Goal: Task Accomplishment & Management: Complete application form

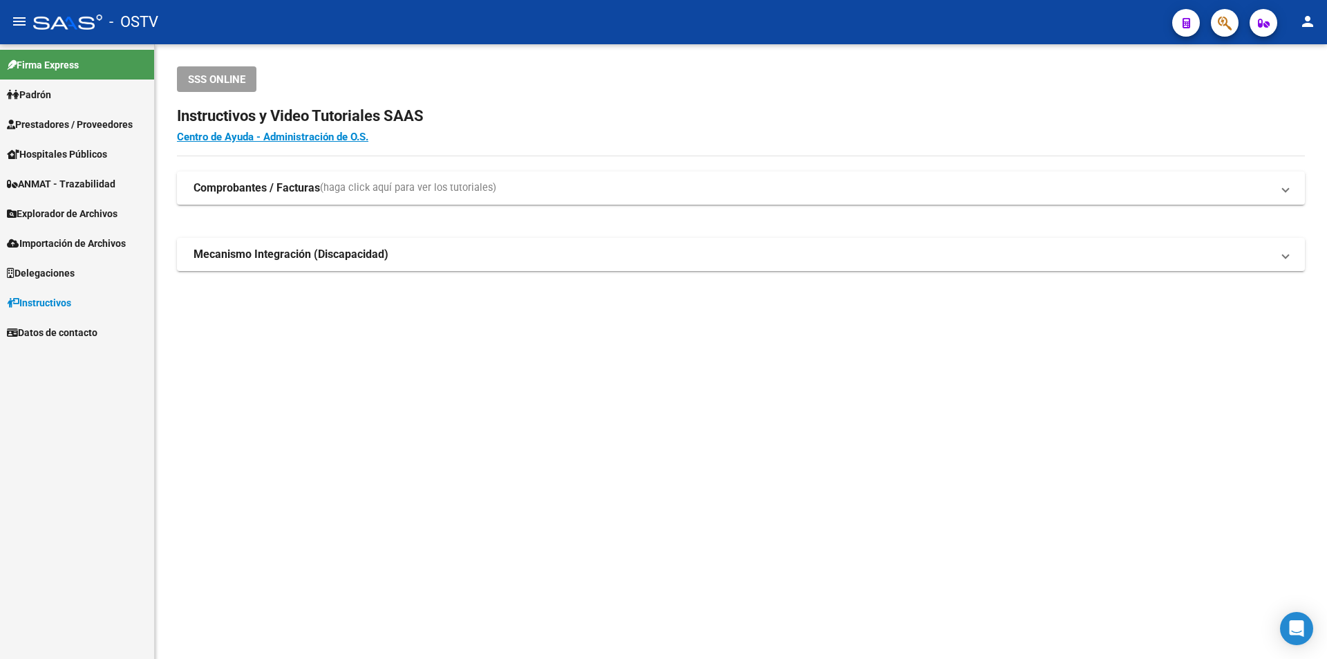
click at [84, 119] on span "Prestadores / Proveedores" at bounding box center [70, 124] width 126 height 15
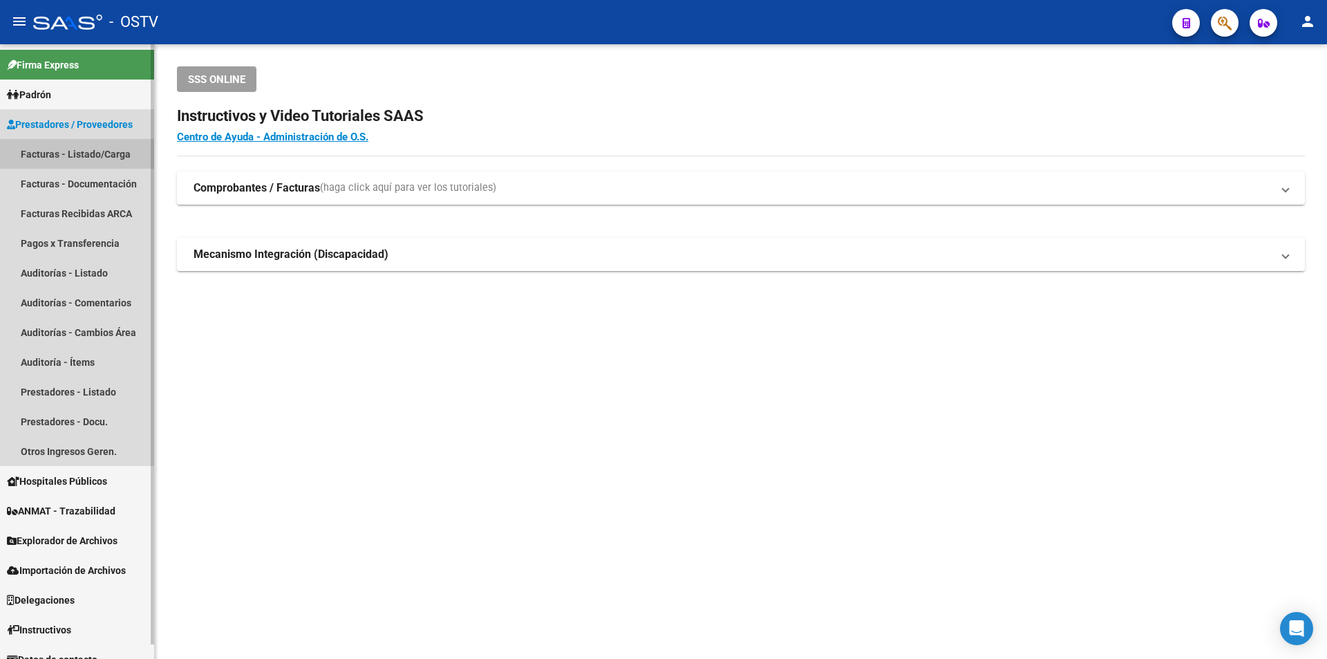
click at [124, 156] on link "Facturas - Listado/Carga" at bounding box center [77, 154] width 154 height 30
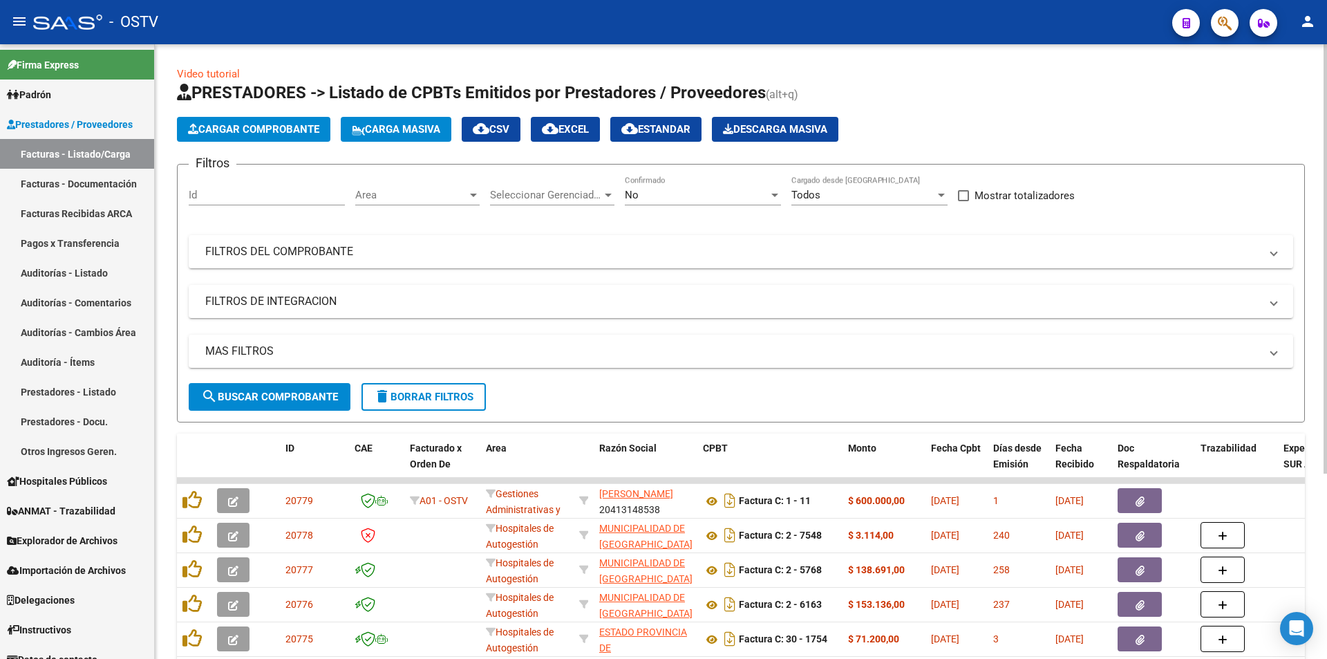
click at [709, 195] on div "No" at bounding box center [697, 195] width 144 height 12
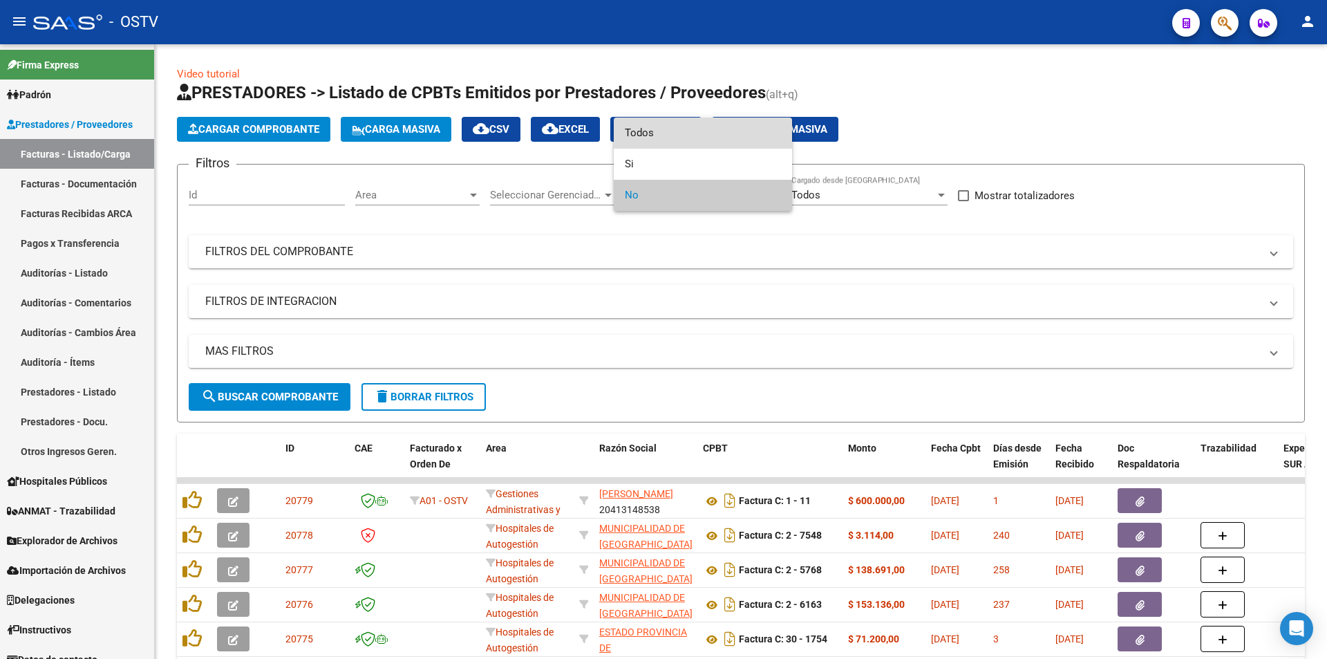
click at [686, 138] on span "Todos" at bounding box center [703, 133] width 156 height 31
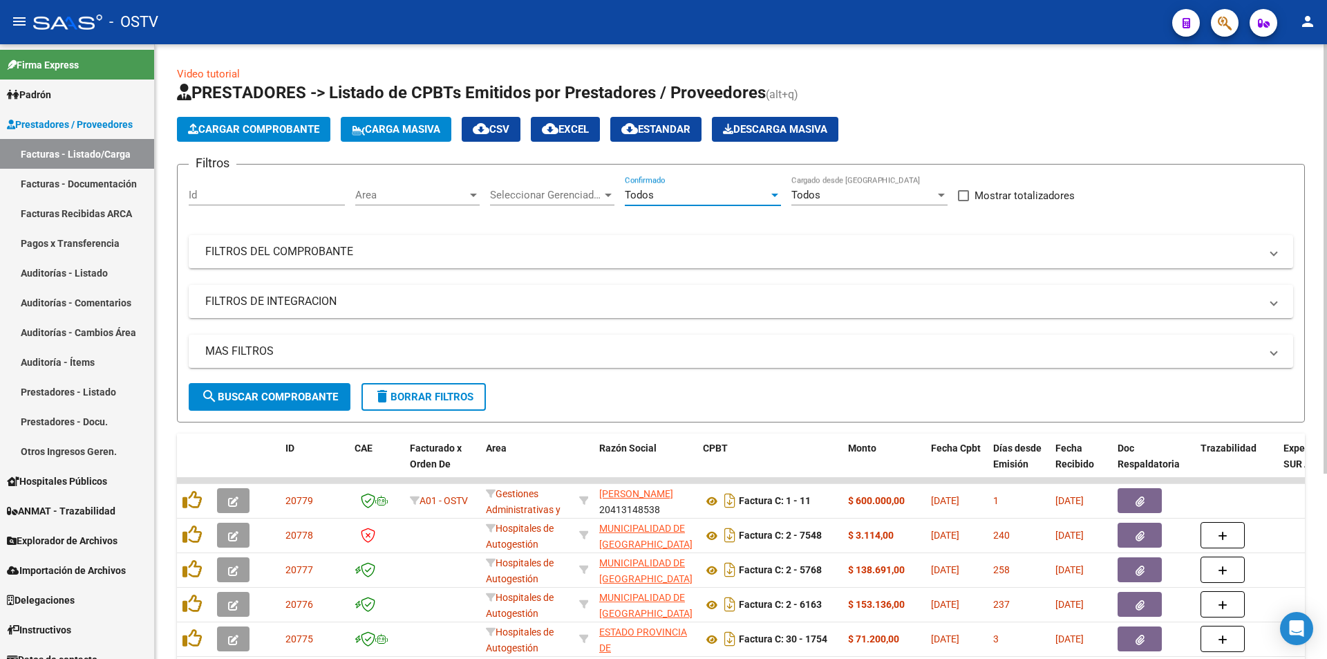
click at [322, 393] on span "search Buscar Comprobante" at bounding box center [269, 397] width 137 height 12
click at [69, 242] on link "Pagos x Transferencia" at bounding box center [77, 243] width 154 height 30
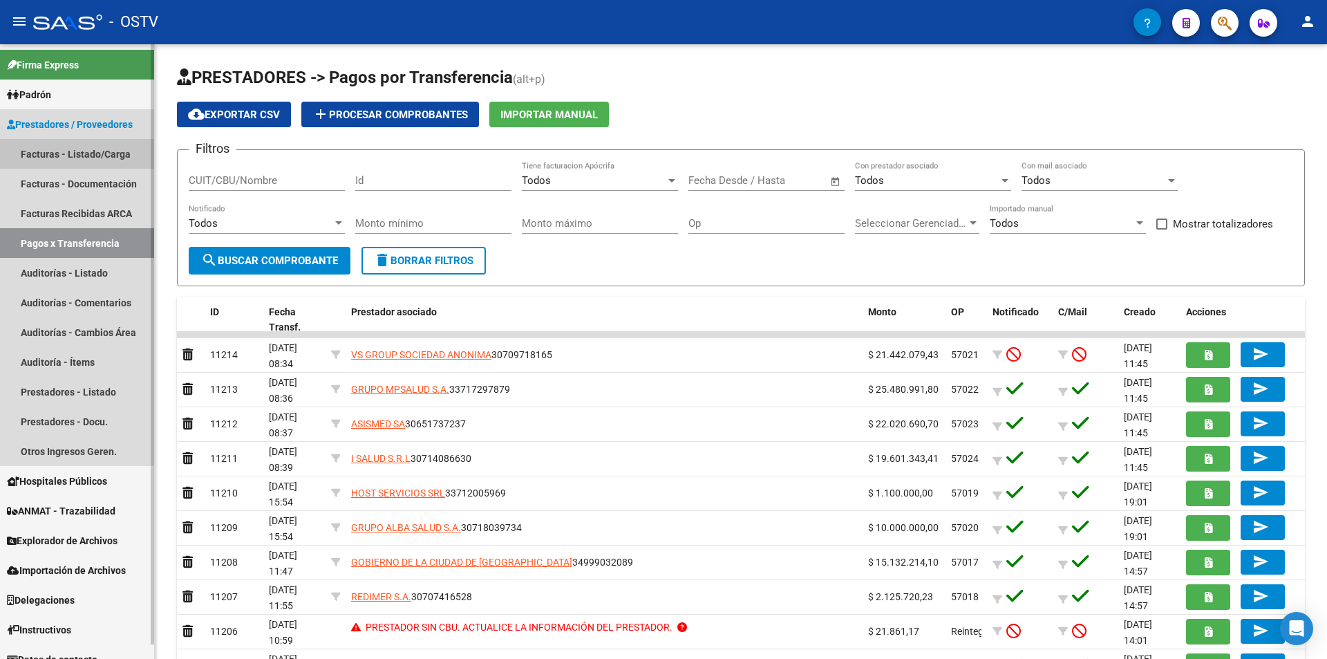
click at [75, 153] on link "Facturas - Listado/Carga" at bounding box center [77, 154] width 154 height 30
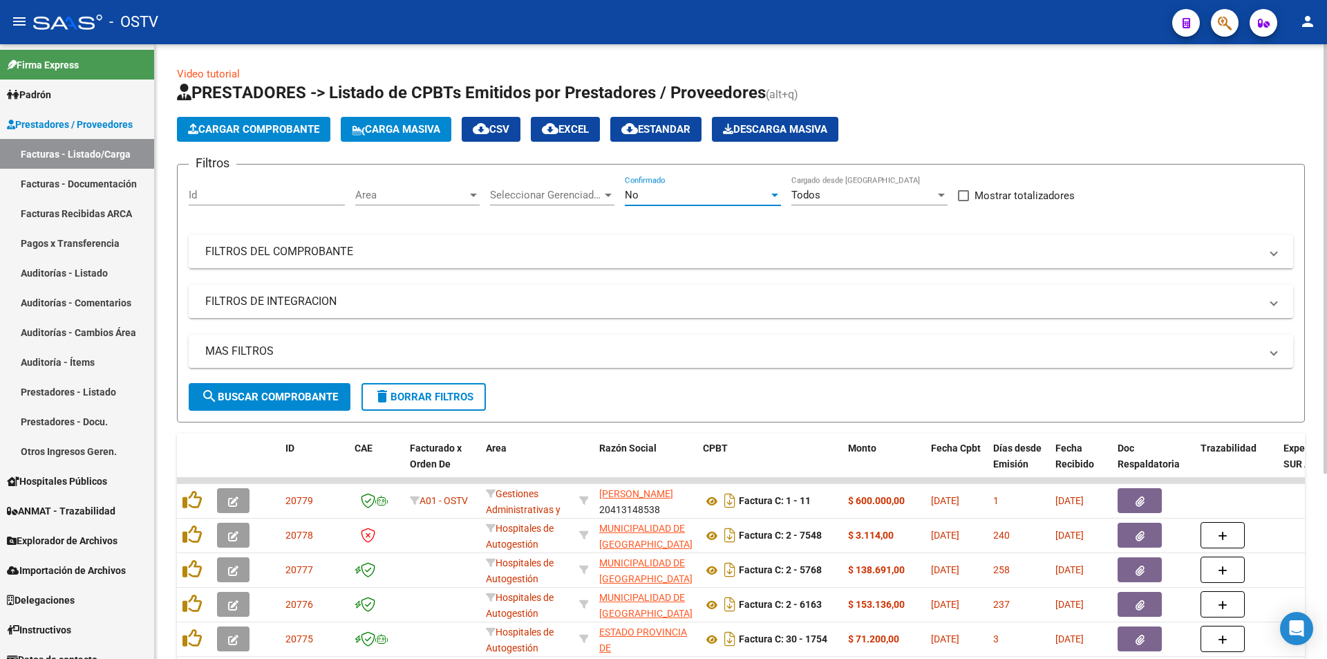
click at [705, 196] on div "No" at bounding box center [697, 195] width 144 height 12
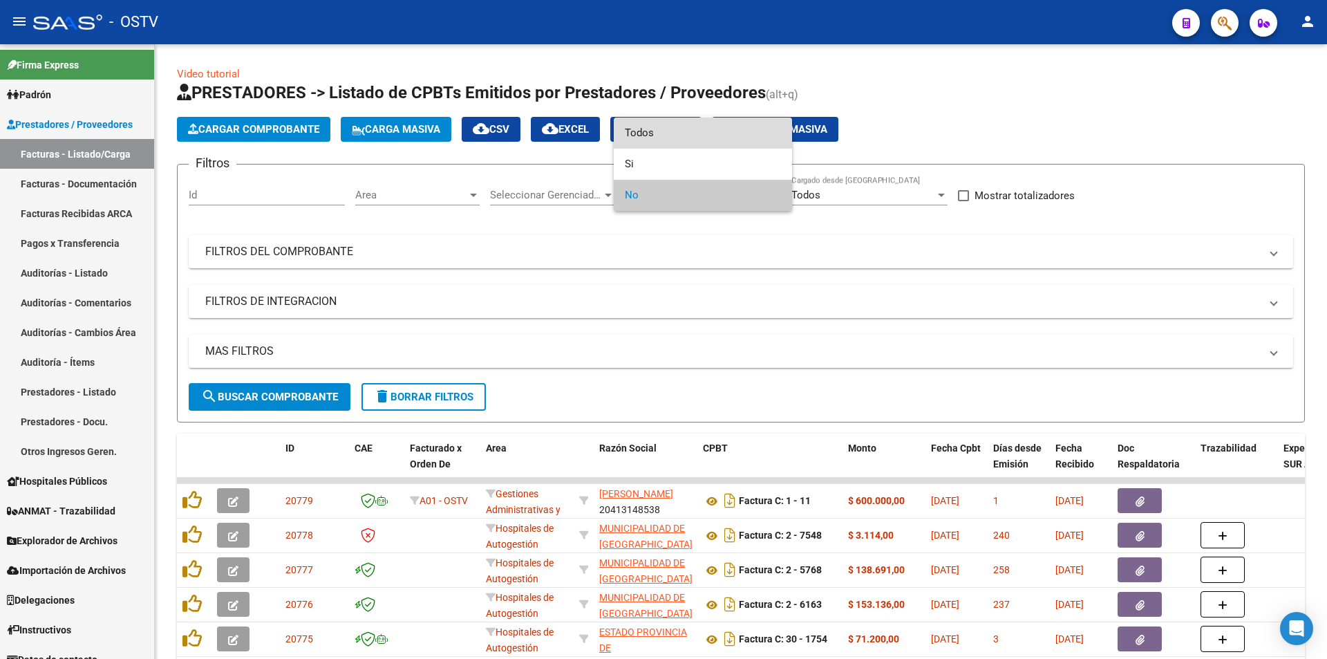
click at [681, 128] on span "Todos" at bounding box center [703, 133] width 156 height 31
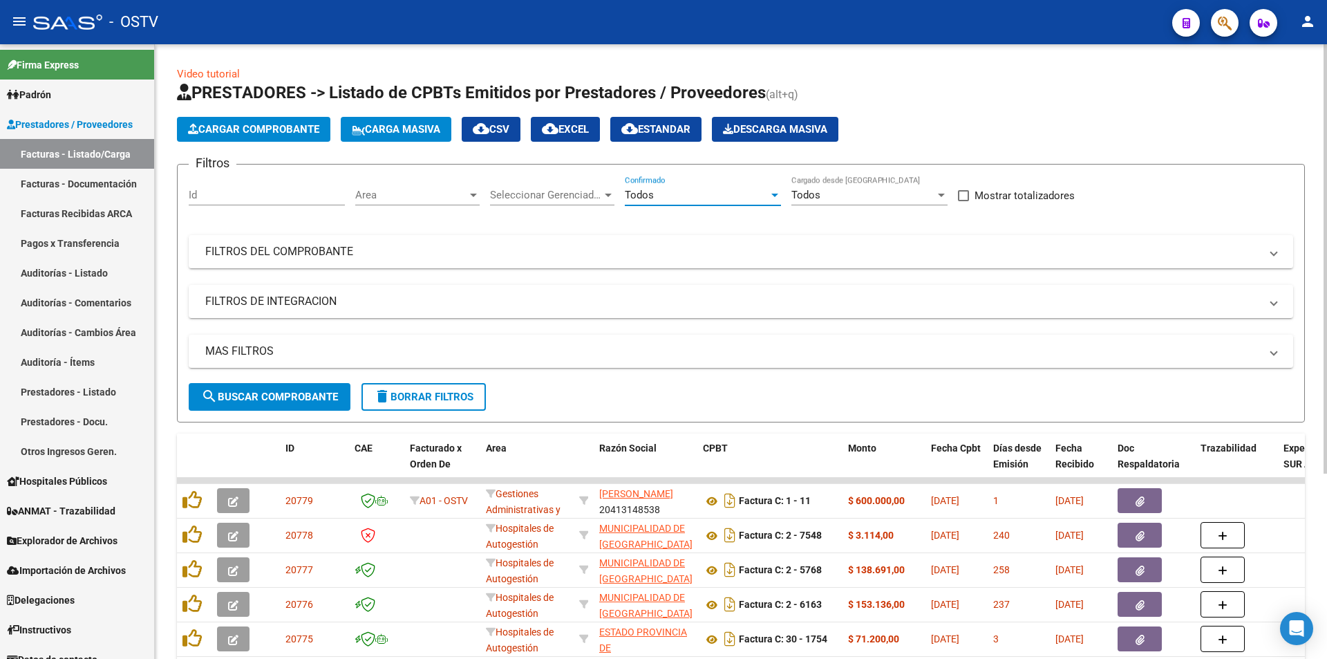
click at [254, 401] on span "search Buscar Comprobante" at bounding box center [269, 397] width 137 height 12
click at [272, 404] on button "search Buscar Comprobante" at bounding box center [270, 397] width 162 height 28
click at [261, 397] on span "search Buscar Comprobante" at bounding box center [269, 397] width 137 height 12
click at [297, 404] on button "search Buscar Comprobante" at bounding box center [270, 397] width 162 height 28
click at [268, 405] on button "search Buscar Comprobante" at bounding box center [270, 397] width 162 height 28
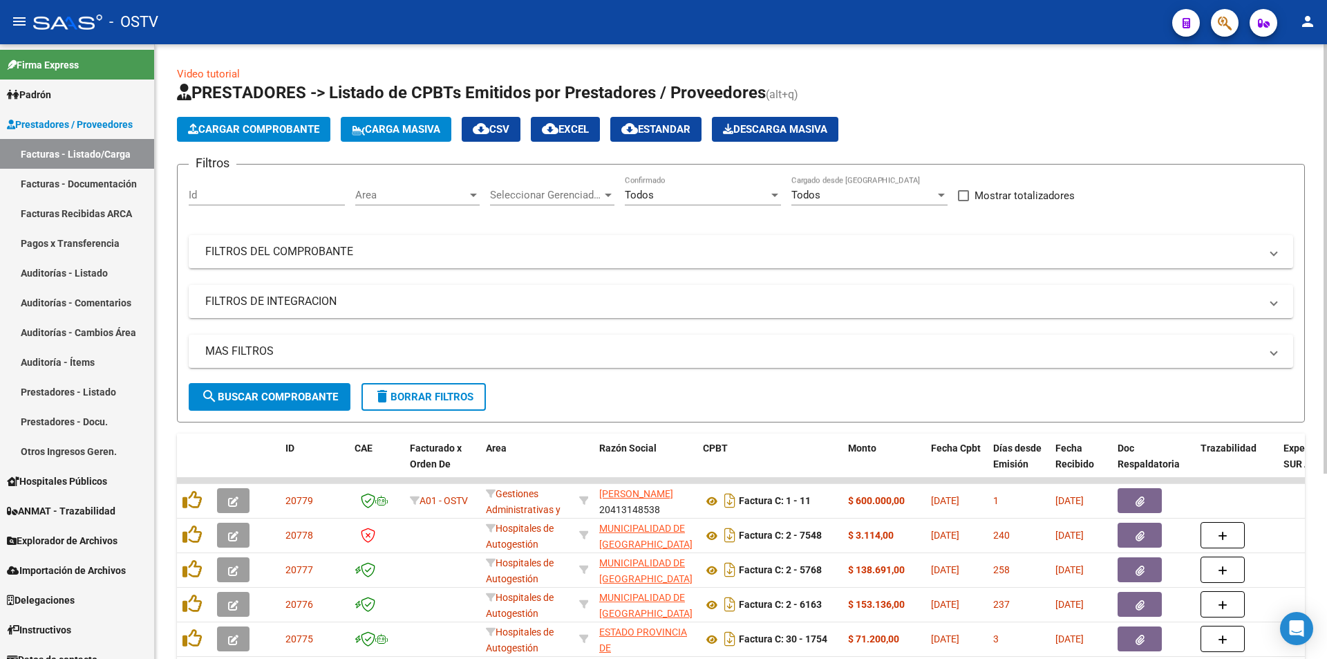
click at [269, 388] on button "search Buscar Comprobante" at bounding box center [270, 397] width 162 height 28
click at [258, 400] on span "search Buscar Comprobante" at bounding box center [269, 397] width 137 height 12
click at [263, 402] on span "search Buscar Comprobante" at bounding box center [269, 397] width 137 height 12
click at [273, 401] on span "search Buscar Comprobante" at bounding box center [269, 397] width 137 height 12
click at [256, 386] on button "search Buscar Comprobante" at bounding box center [270, 397] width 162 height 28
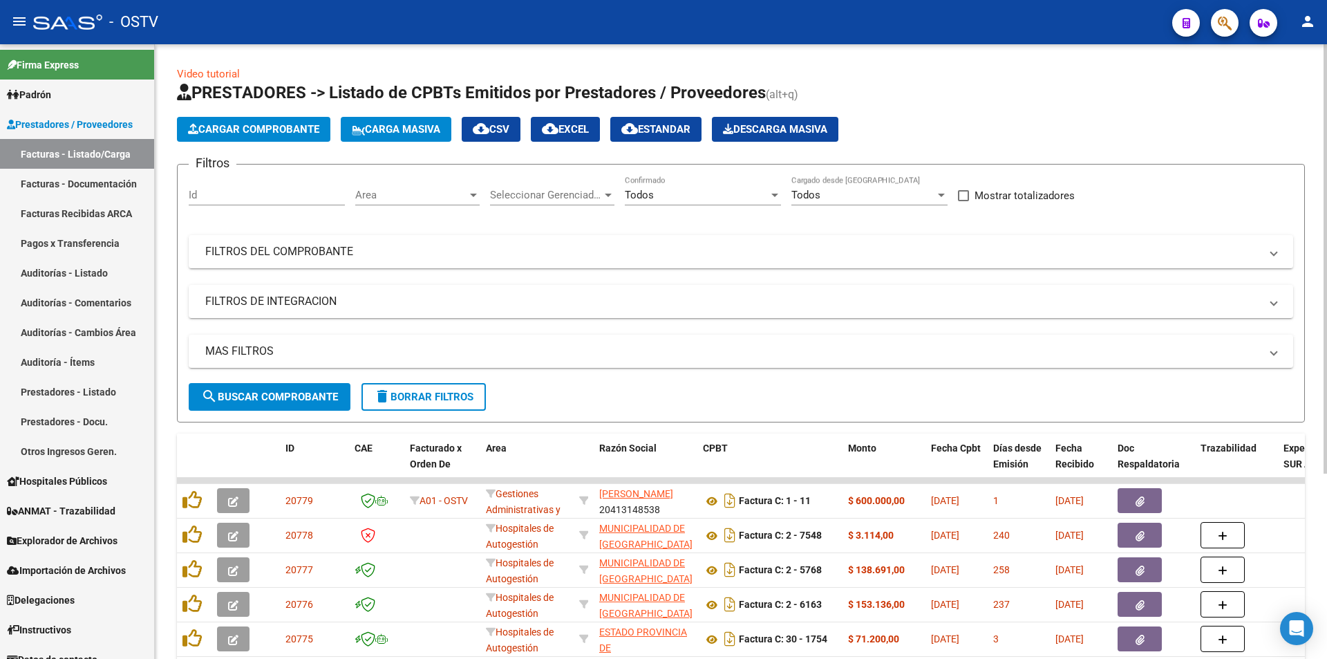
click at [278, 397] on span "search Buscar Comprobante" at bounding box center [269, 397] width 137 height 12
click at [270, 391] on span "search Buscar Comprobante" at bounding box center [269, 397] width 137 height 12
click at [303, 384] on button "search Buscar Comprobante" at bounding box center [270, 397] width 162 height 28
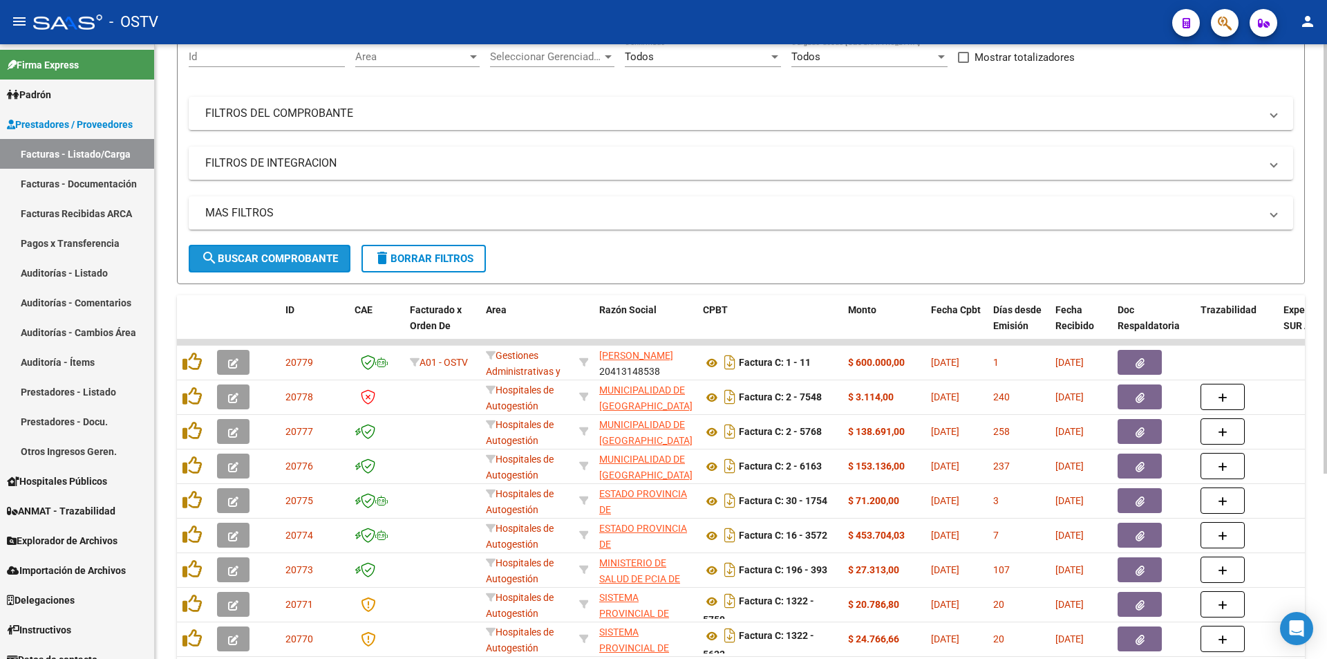
click at [279, 257] on span "search Buscar Comprobante" at bounding box center [269, 258] width 137 height 12
click at [170, 170] on div "Video tutorial PRESTADORES -> Listado de CPBTs Emitidos por Prestadores / Prove…" at bounding box center [741, 340] width 1172 height 869
click at [277, 255] on span "search Buscar Comprobante" at bounding box center [269, 258] width 137 height 12
click at [279, 259] on span "search Buscar Comprobante" at bounding box center [269, 258] width 137 height 12
click at [268, 265] on button "search Buscar Comprobante" at bounding box center [270, 259] width 162 height 28
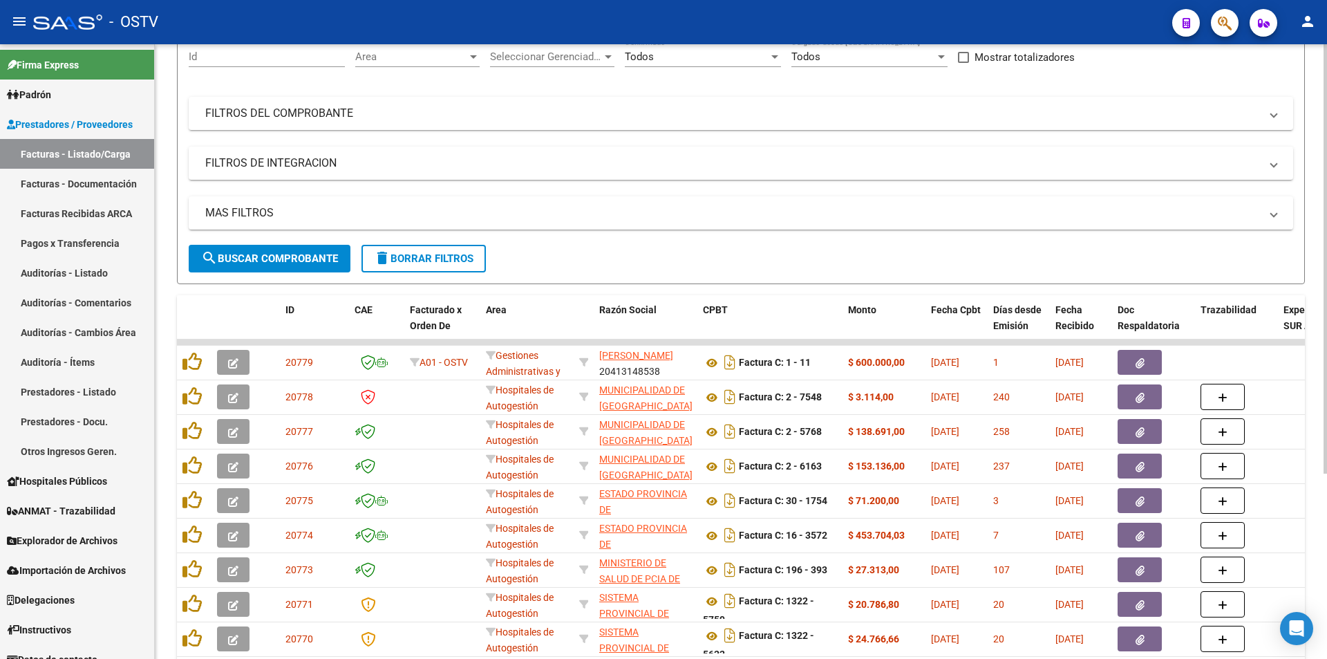
click at [277, 260] on span "search Buscar Comprobante" at bounding box center [269, 258] width 137 height 12
click at [273, 252] on span "search Buscar Comprobante" at bounding box center [269, 258] width 137 height 12
click at [272, 252] on span "search Buscar Comprobante" at bounding box center [269, 258] width 137 height 12
click at [275, 256] on span "search Buscar Comprobante" at bounding box center [269, 258] width 137 height 12
click at [272, 256] on span "search Buscar Comprobante" at bounding box center [269, 258] width 137 height 12
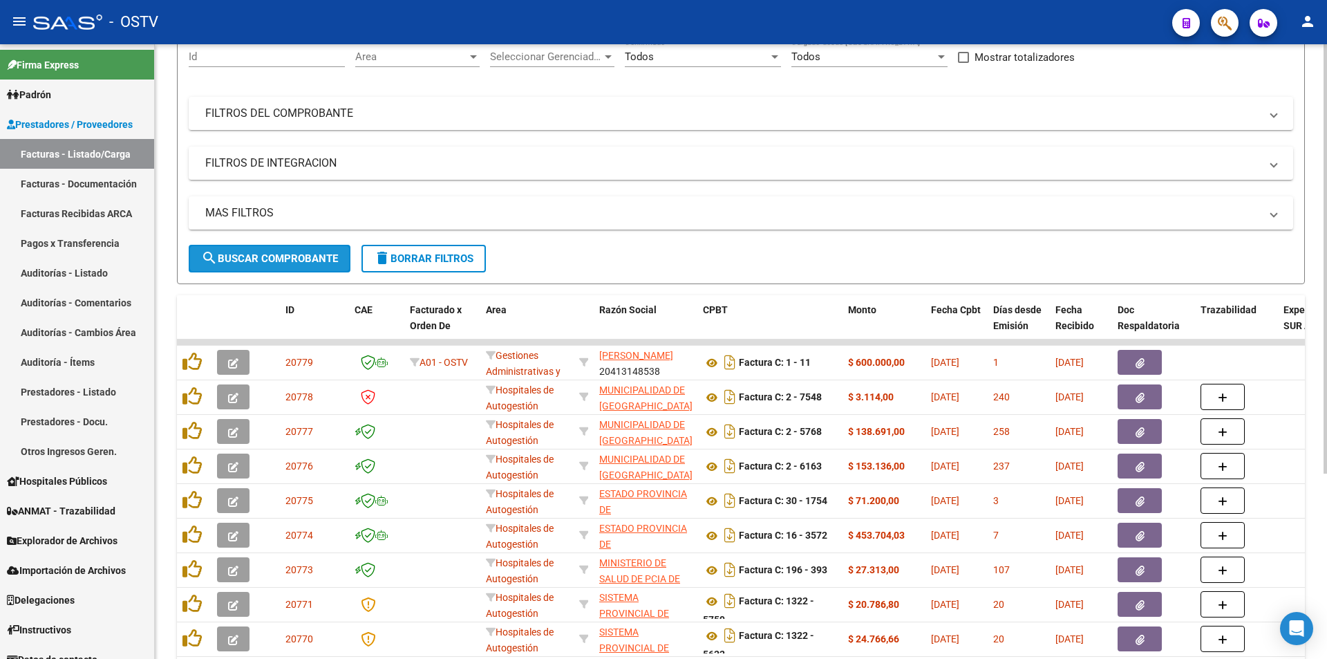
click at [301, 257] on span "search Buscar Comprobante" at bounding box center [269, 258] width 137 height 12
click at [270, 256] on span "search Buscar Comprobante" at bounding box center [269, 258] width 137 height 12
click at [287, 272] on form "Filtros Id Area Area Seleccionar Gerenciador Seleccionar Gerenciador Todos Conf…" at bounding box center [741, 155] width 1128 height 259
click at [287, 250] on button "search Buscar Comprobante" at bounding box center [270, 259] width 162 height 28
click at [272, 254] on span "search Buscar Comprobante" at bounding box center [269, 258] width 137 height 12
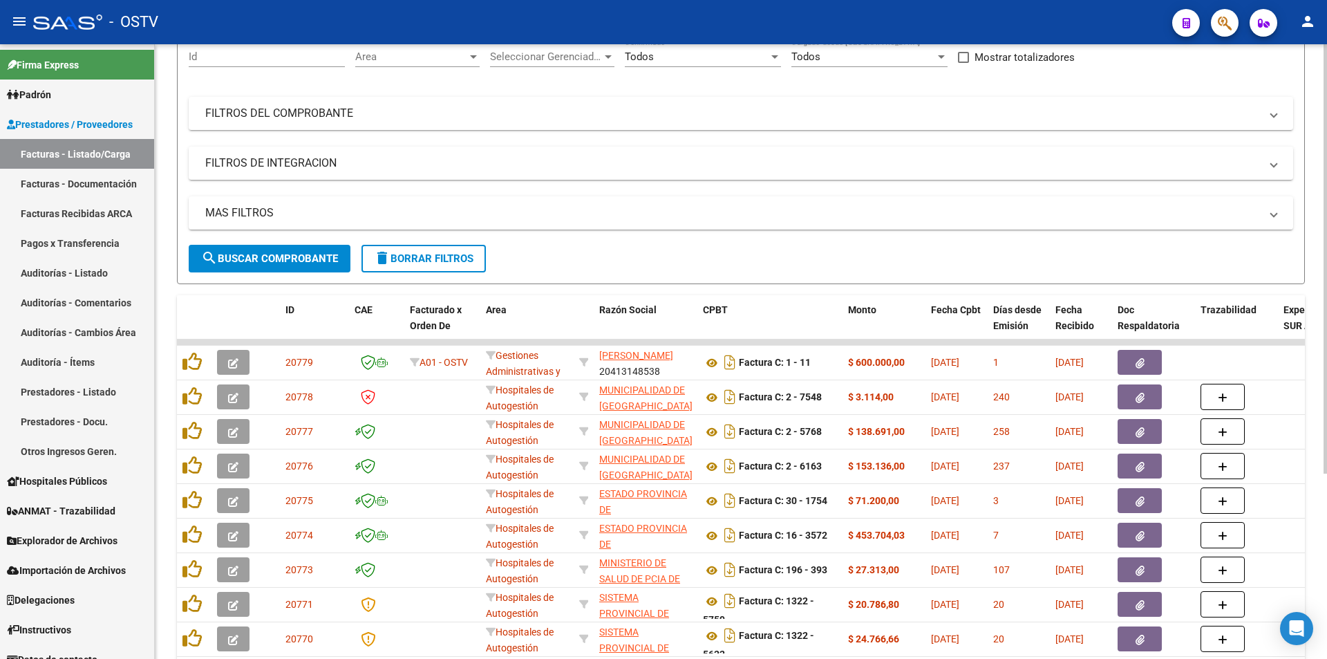
click at [293, 273] on form "Filtros Id Area Area Seleccionar Gerenciador Seleccionar Gerenciador Todos Conf…" at bounding box center [741, 155] width 1128 height 259
click at [295, 263] on span "search Buscar Comprobante" at bounding box center [269, 258] width 137 height 12
click at [274, 250] on button "search Buscar Comprobante" at bounding box center [270, 259] width 162 height 28
click at [266, 265] on button "search Buscar Comprobante" at bounding box center [270, 259] width 162 height 28
click at [275, 258] on span "search Buscar Comprobante" at bounding box center [269, 258] width 137 height 12
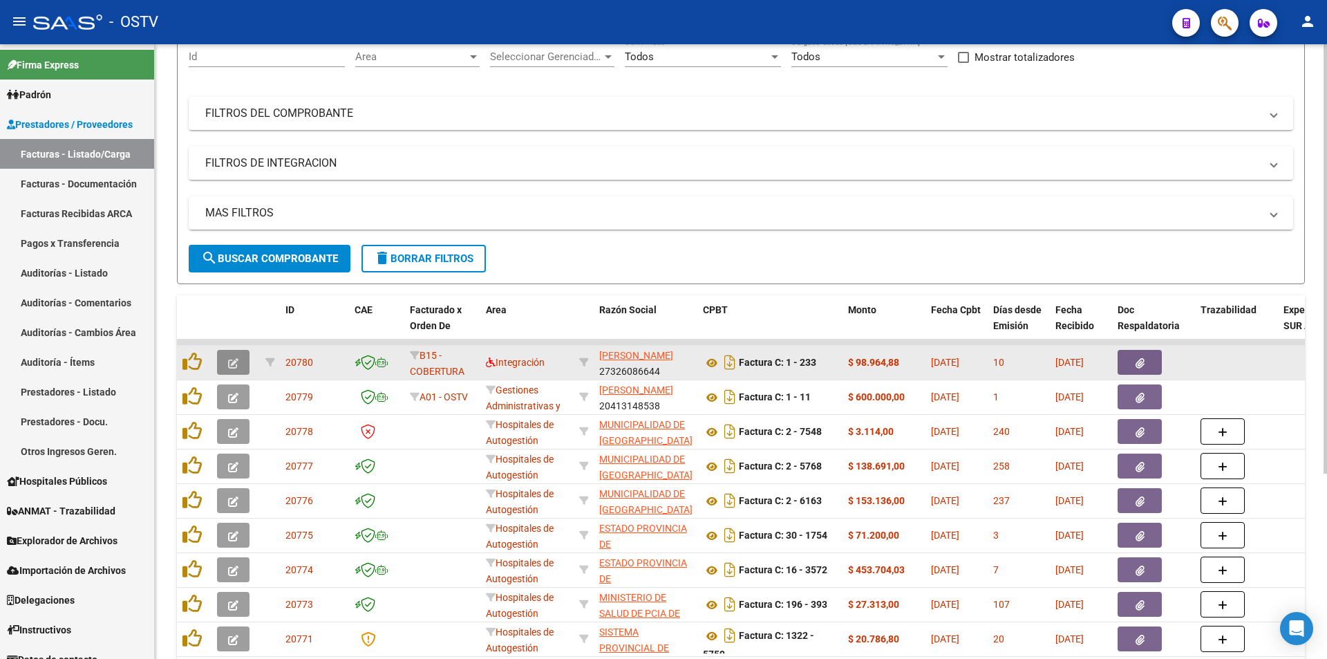
click at [245, 366] on button "button" at bounding box center [233, 362] width 32 height 25
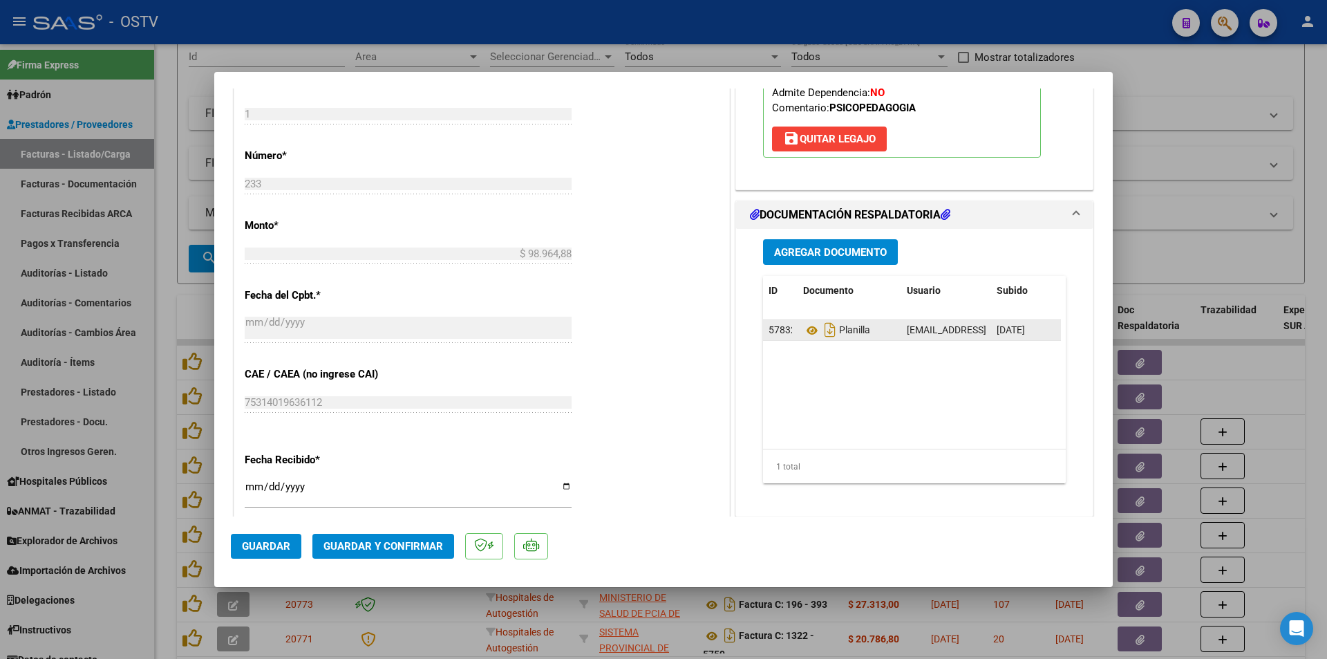
scroll to position [691, 0]
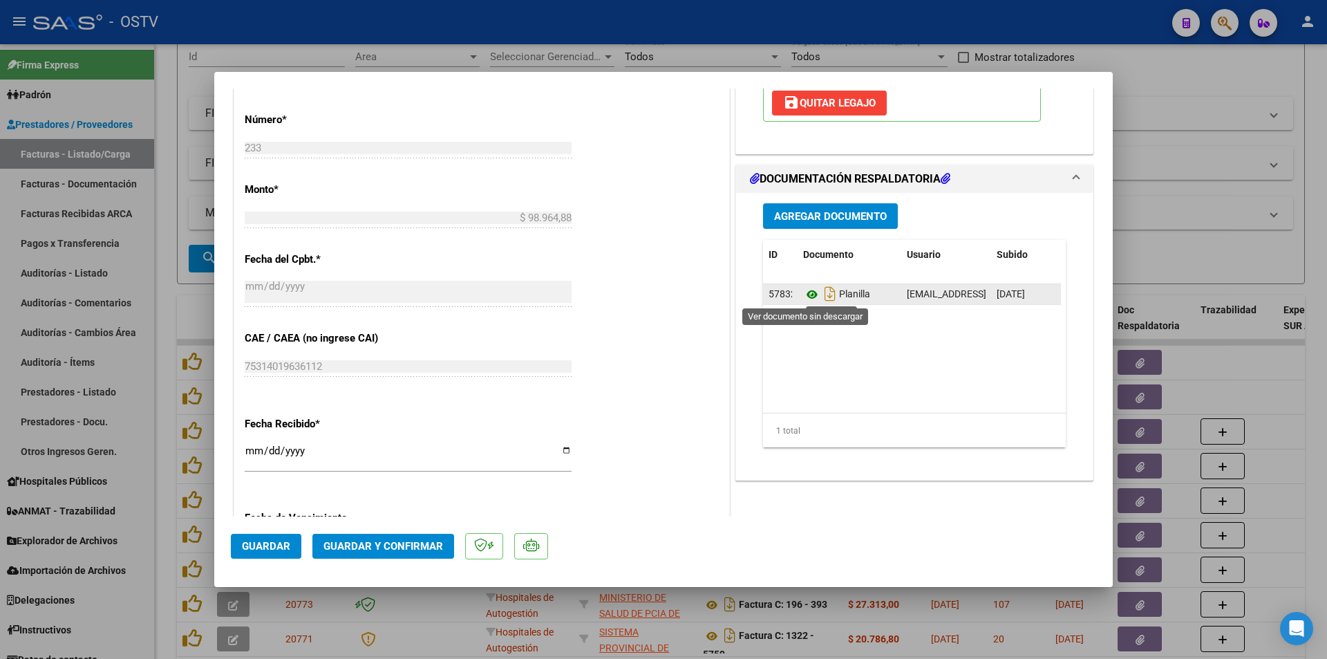
click at [803, 294] on icon at bounding box center [812, 294] width 18 height 17
click at [168, 108] on div at bounding box center [663, 329] width 1327 height 659
type input "$ 0,00"
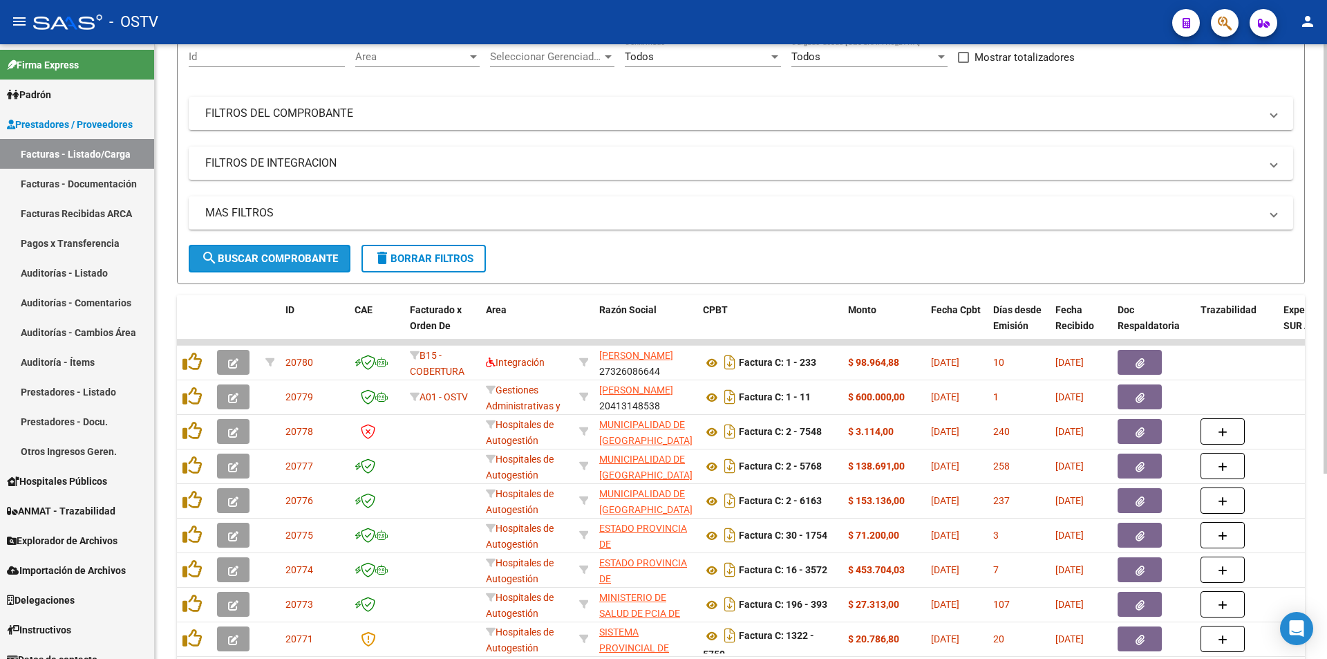
click at [281, 255] on span "search Buscar Comprobante" at bounding box center [269, 258] width 137 height 12
click at [270, 265] on button "search Buscar Comprobante" at bounding box center [270, 259] width 162 height 28
click at [273, 256] on span "search Buscar Comprobante" at bounding box center [269, 258] width 137 height 12
drag, startPoint x: 256, startPoint y: 262, endPoint x: 234, endPoint y: 2, distance: 260.8
click at [256, 261] on span "search Buscar Comprobante" at bounding box center [269, 258] width 137 height 12
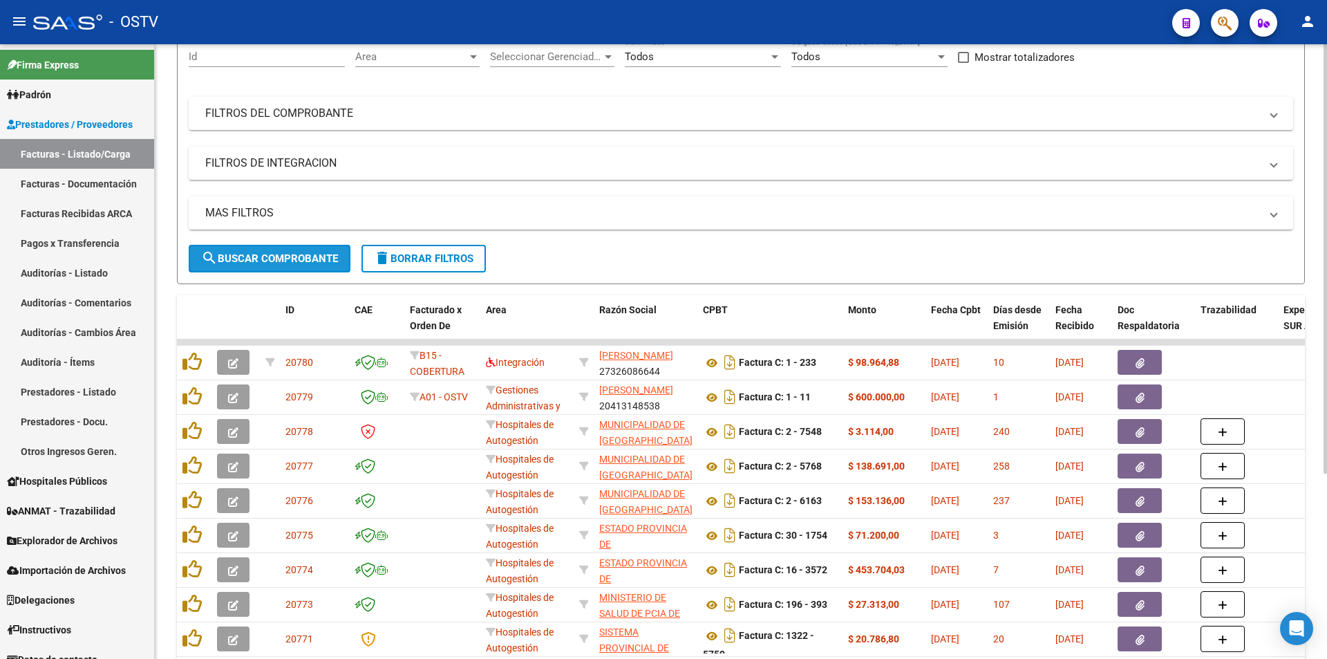
click at [304, 268] on button "search Buscar Comprobante" at bounding box center [270, 259] width 162 height 28
click at [294, 259] on span "search Buscar Comprobante" at bounding box center [269, 258] width 137 height 12
click at [75, 231] on link "Pagos x Transferencia" at bounding box center [77, 243] width 154 height 30
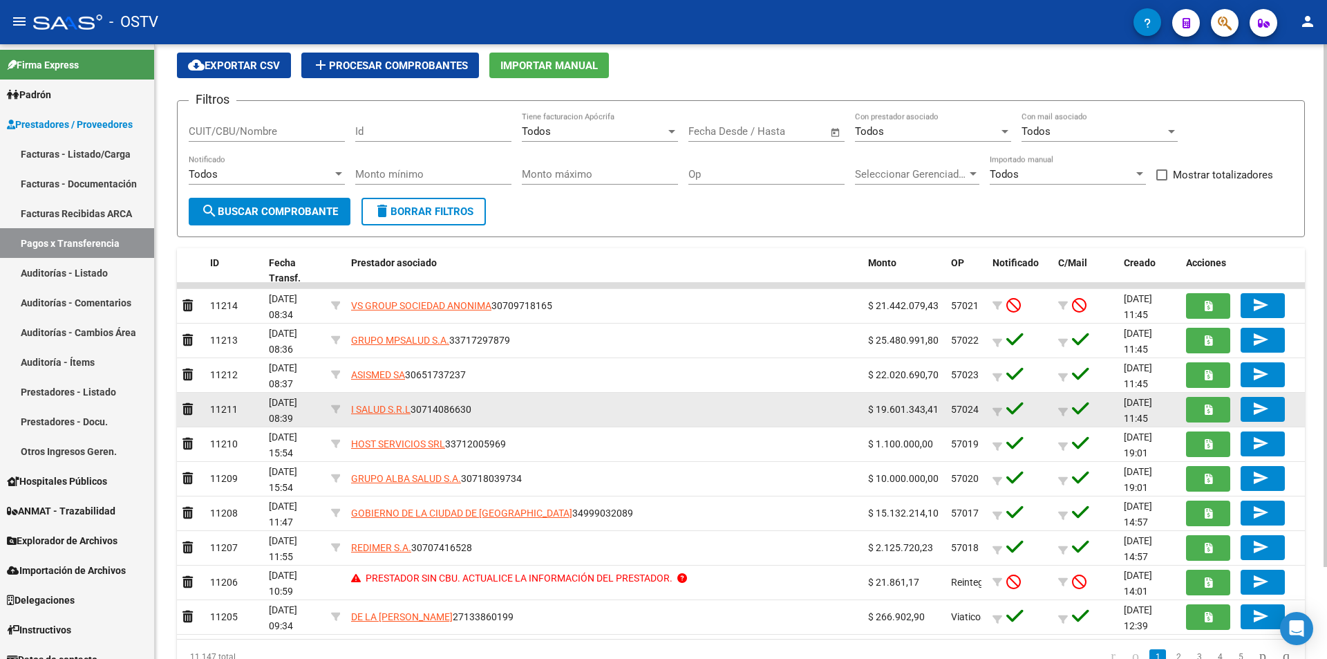
scroll to position [69, 0]
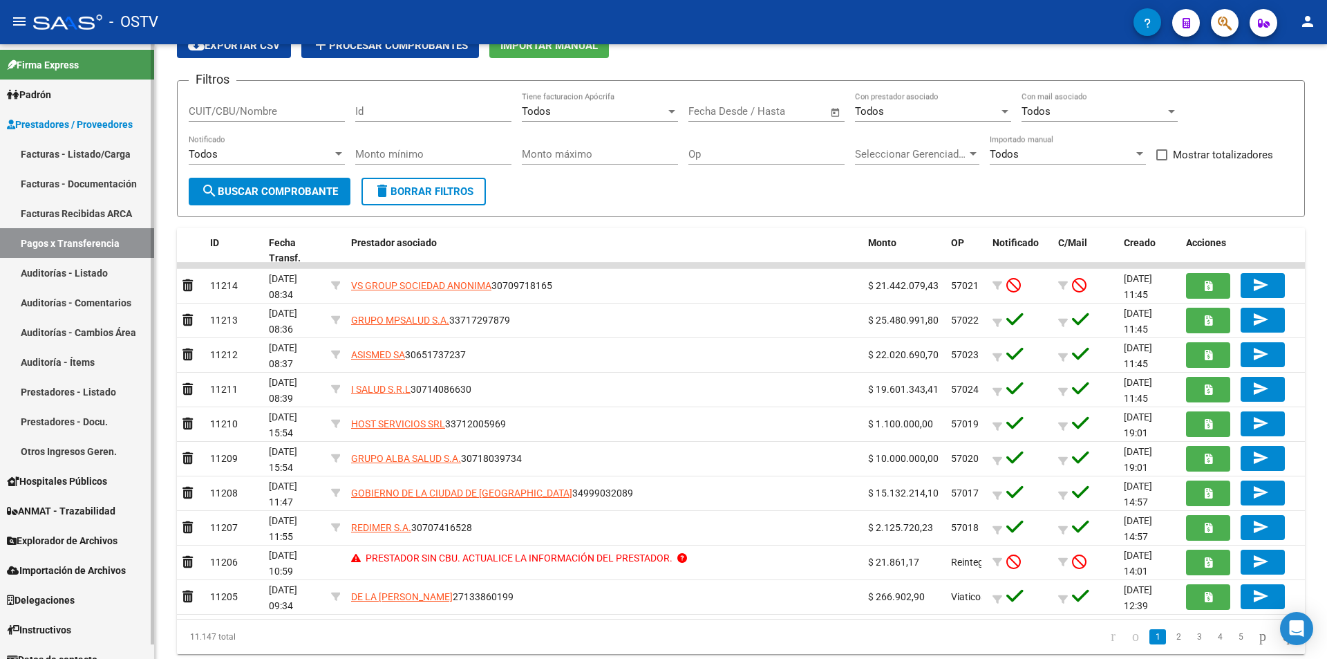
click at [85, 168] on link "Facturas - Listado/Carga" at bounding box center [77, 154] width 154 height 30
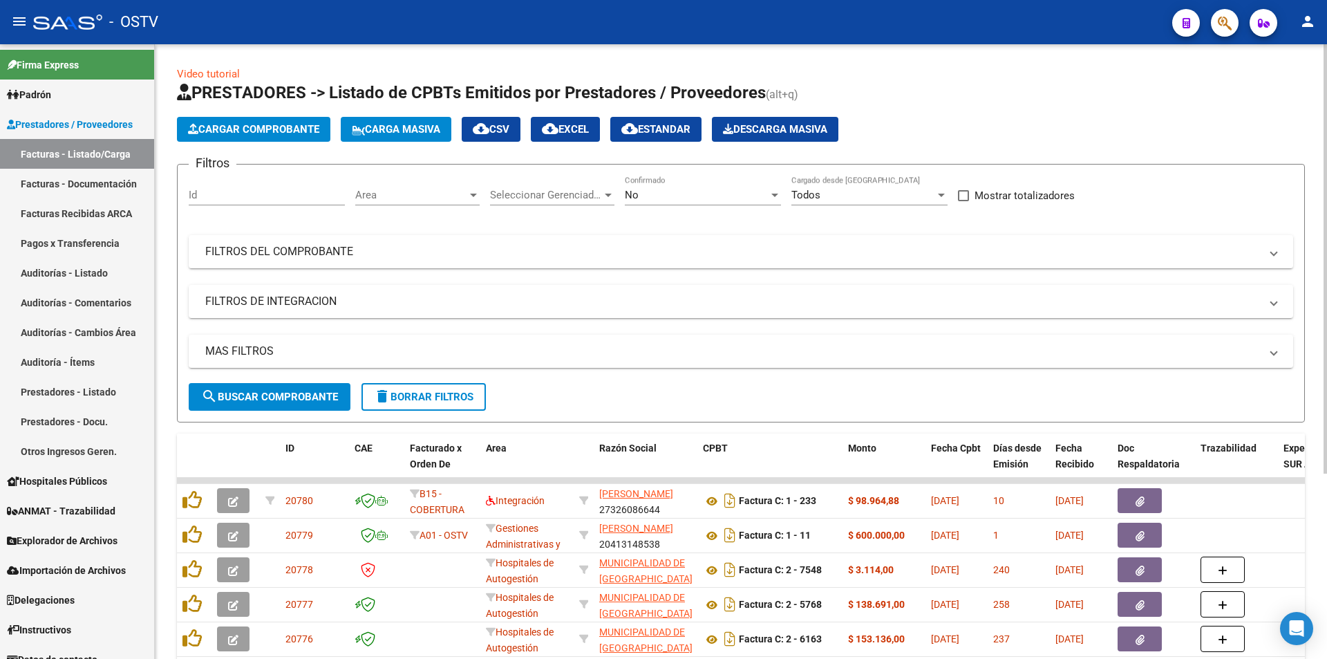
click at [705, 191] on div "No" at bounding box center [697, 195] width 144 height 12
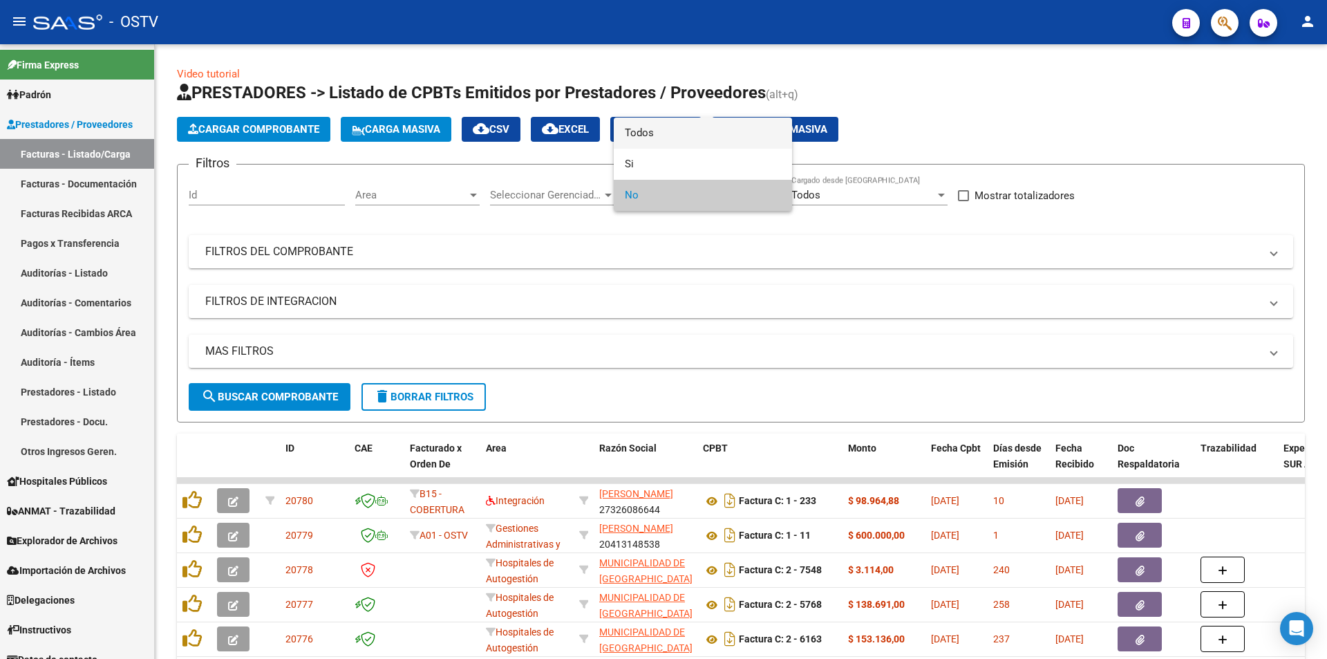
click at [707, 122] on span "Todos" at bounding box center [703, 133] width 156 height 31
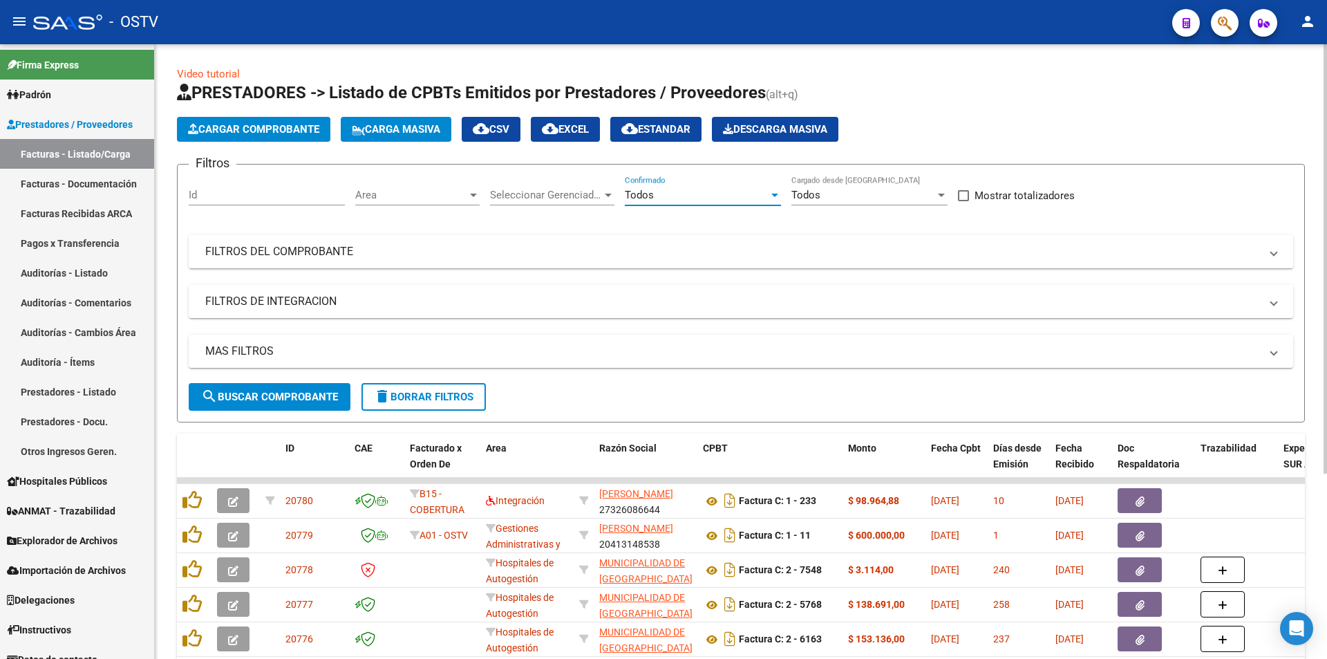
drag, startPoint x: 272, startPoint y: 397, endPoint x: 301, endPoint y: 236, distance: 164.2
click at [272, 397] on span "search Buscar Comprobante" at bounding box center [269, 397] width 137 height 12
click at [272, 403] on button "search Buscar Comprobante" at bounding box center [270, 397] width 162 height 28
click at [274, 403] on button "search Buscar Comprobante" at bounding box center [270, 397] width 162 height 28
click at [287, 392] on span "search Buscar Comprobante" at bounding box center [269, 397] width 137 height 12
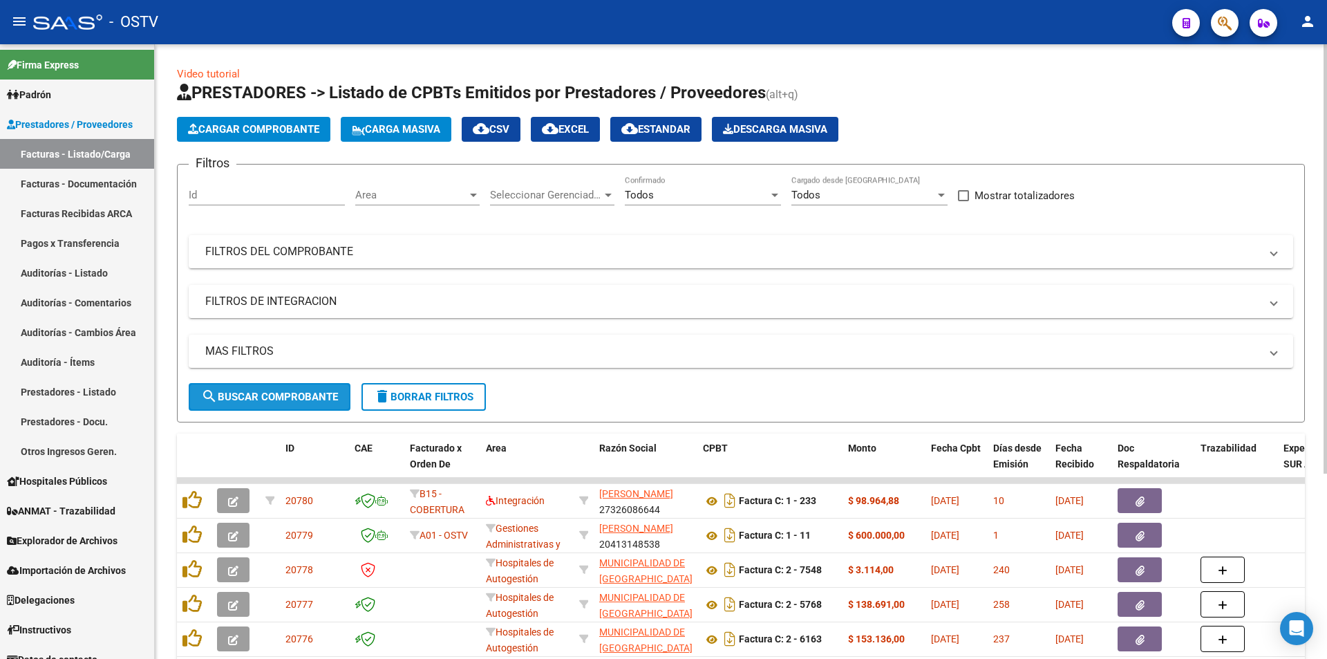
click at [271, 400] on span "search Buscar Comprobante" at bounding box center [269, 397] width 137 height 12
click at [283, 398] on span "search Buscar Comprobante" at bounding box center [269, 397] width 137 height 12
click at [264, 403] on button "search Buscar Comprobante" at bounding box center [270, 397] width 162 height 28
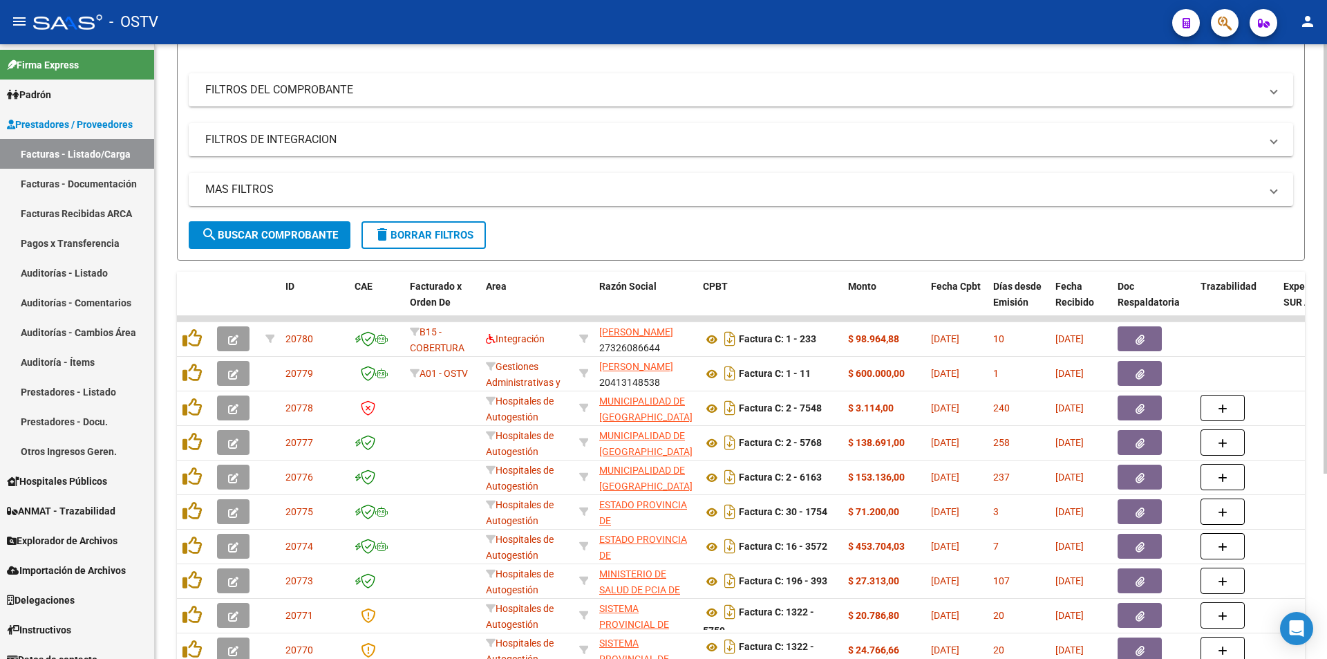
scroll to position [207, 0]
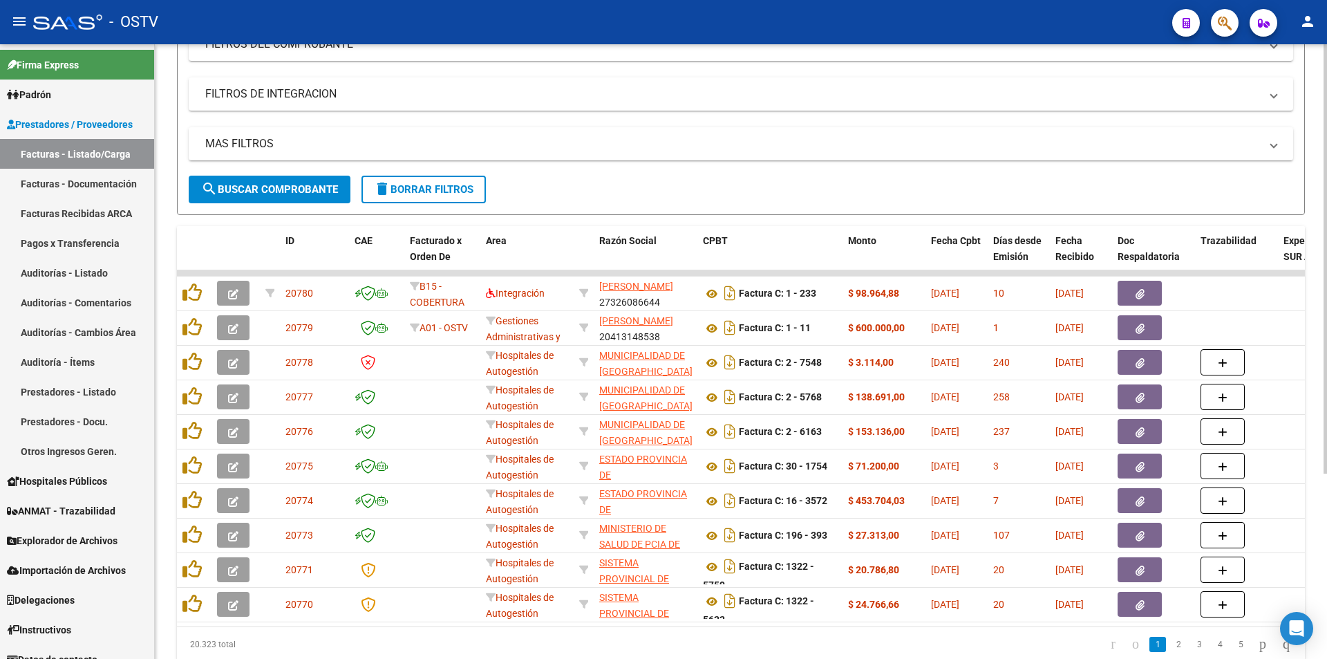
click at [274, 183] on span "search Buscar Comprobante" at bounding box center [269, 189] width 137 height 12
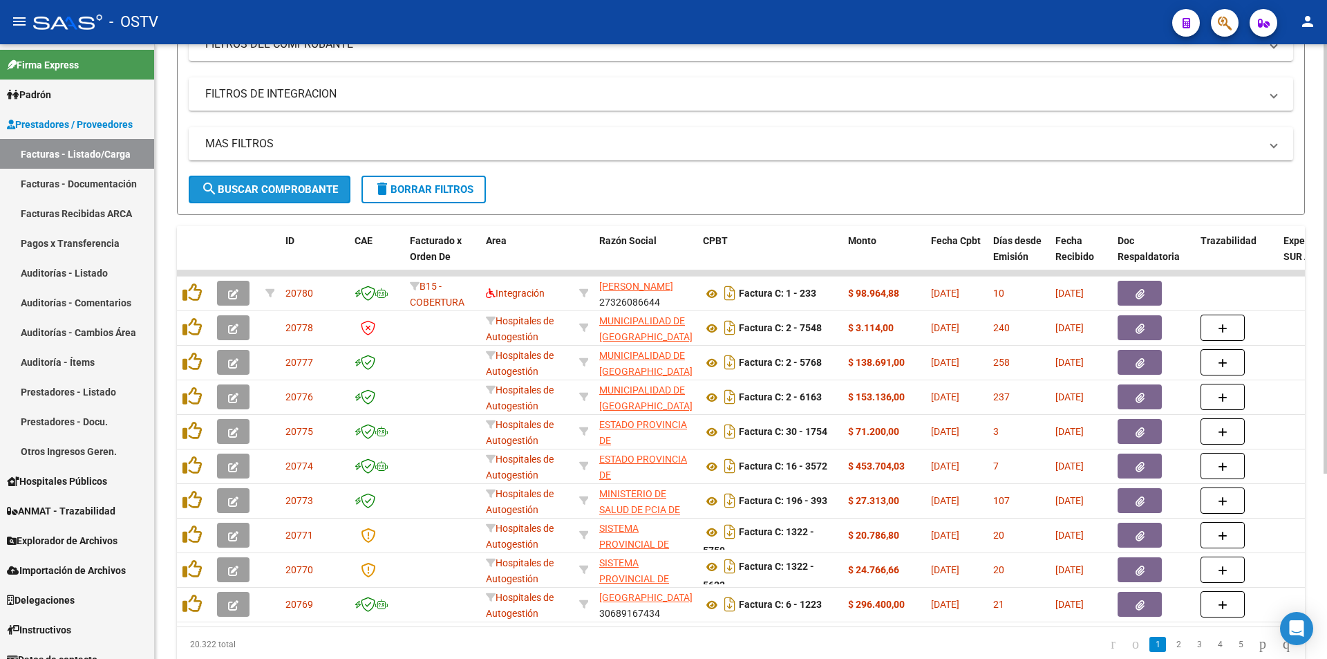
click at [272, 185] on span "search Buscar Comprobante" at bounding box center [269, 189] width 137 height 12
drag, startPoint x: 263, startPoint y: 184, endPoint x: 301, endPoint y: 177, distance: 38.0
click at [263, 183] on span "search Buscar Comprobante" at bounding box center [269, 189] width 137 height 12
click at [262, 196] on button "search Buscar Comprobante" at bounding box center [270, 190] width 162 height 28
click at [254, 185] on span "search Buscar Comprobante" at bounding box center [269, 189] width 137 height 12
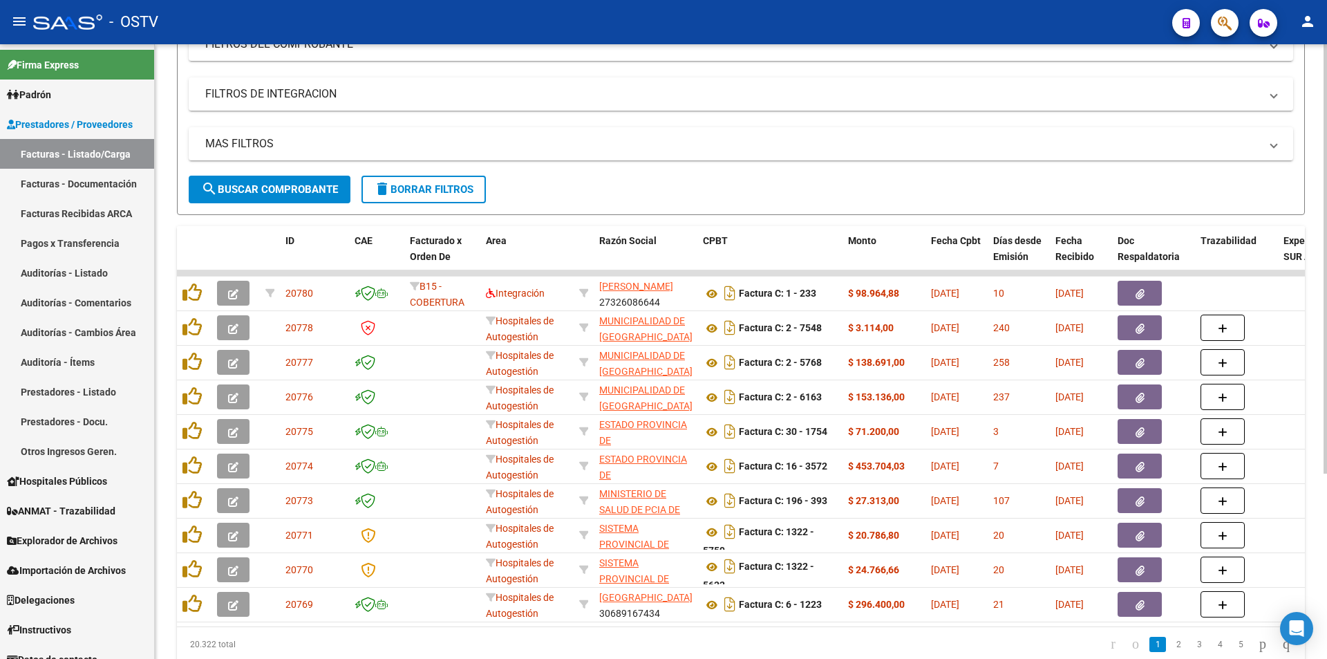
click at [281, 189] on span "search Buscar Comprobante" at bounding box center [269, 189] width 137 height 12
click at [273, 187] on span "search Buscar Comprobante" at bounding box center [269, 189] width 137 height 12
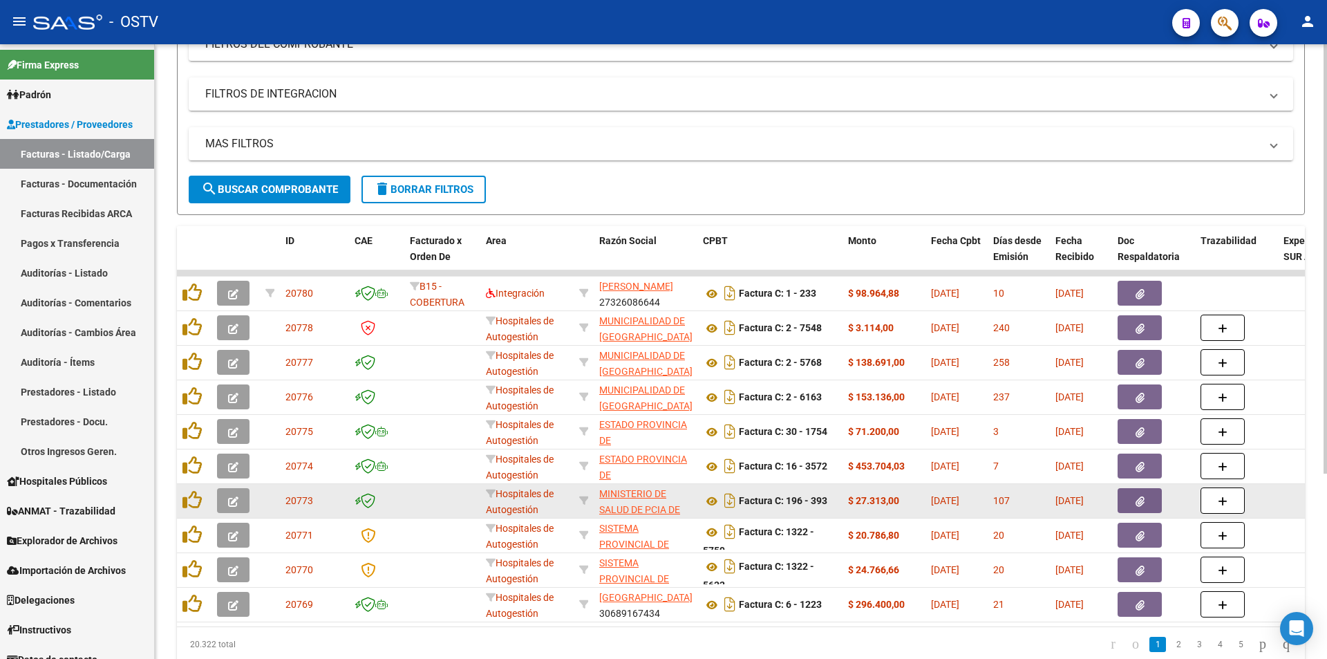
scroll to position [3, 0]
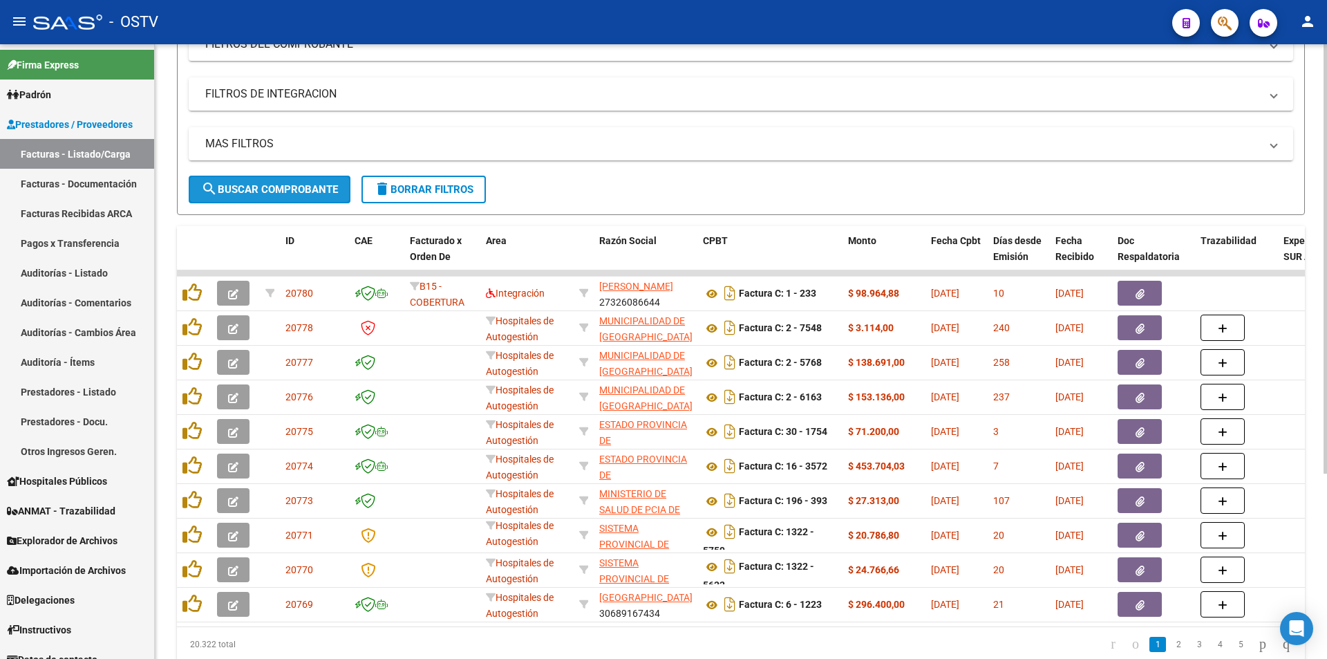
click at [268, 178] on button "search Buscar Comprobante" at bounding box center [270, 190] width 162 height 28
click at [291, 201] on button "search Buscar Comprobante" at bounding box center [270, 190] width 162 height 28
click at [278, 189] on span "search Buscar Comprobante" at bounding box center [269, 189] width 137 height 12
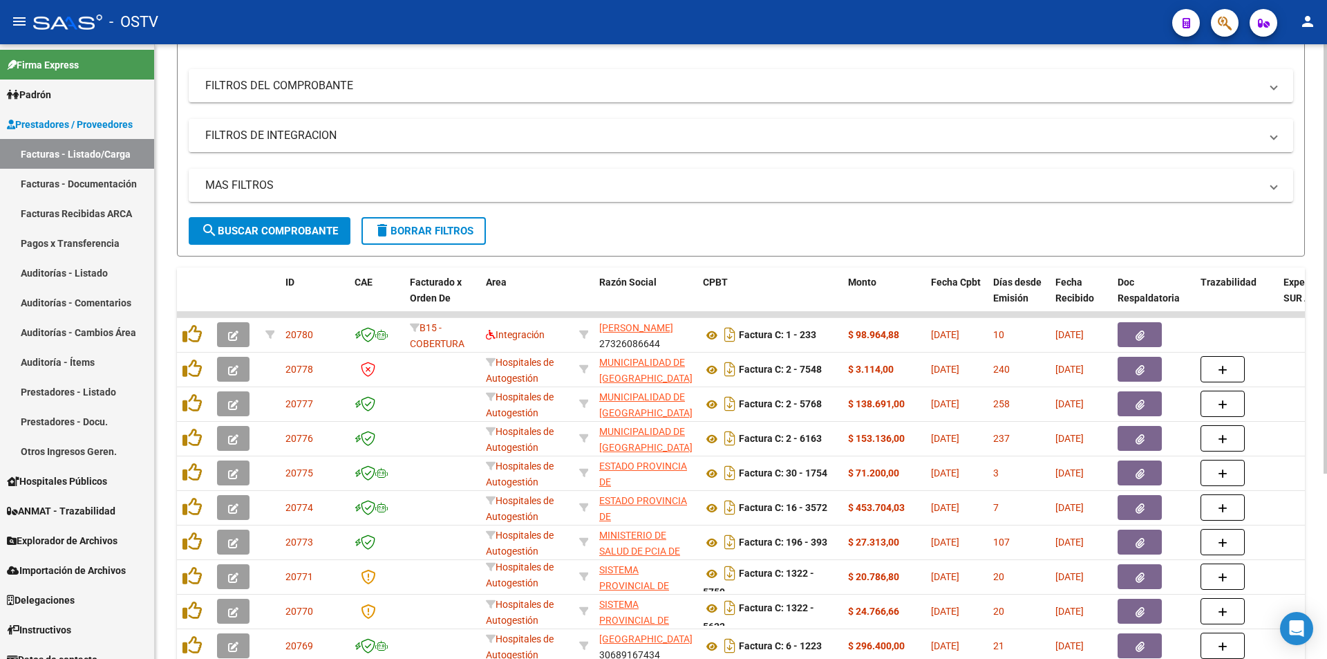
scroll to position [265, 0]
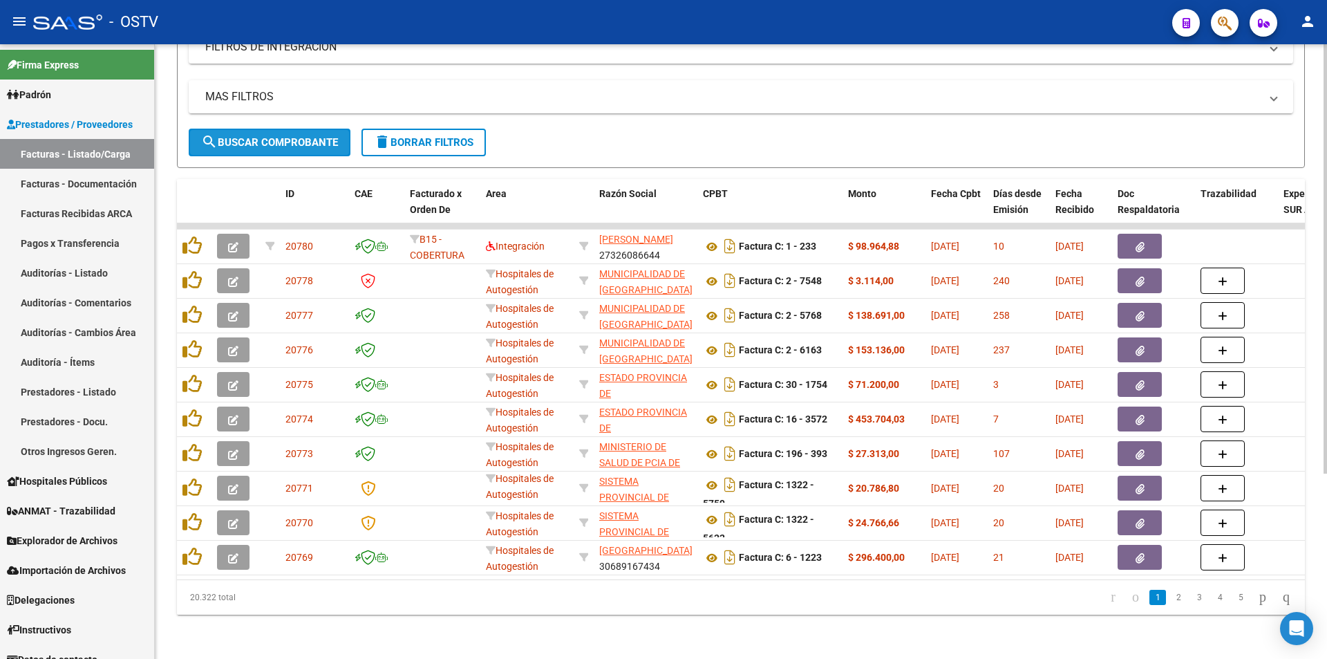
click at [278, 136] on span "search Buscar Comprobante" at bounding box center [269, 142] width 137 height 12
click at [265, 136] on span "search Buscar Comprobante" at bounding box center [269, 142] width 137 height 12
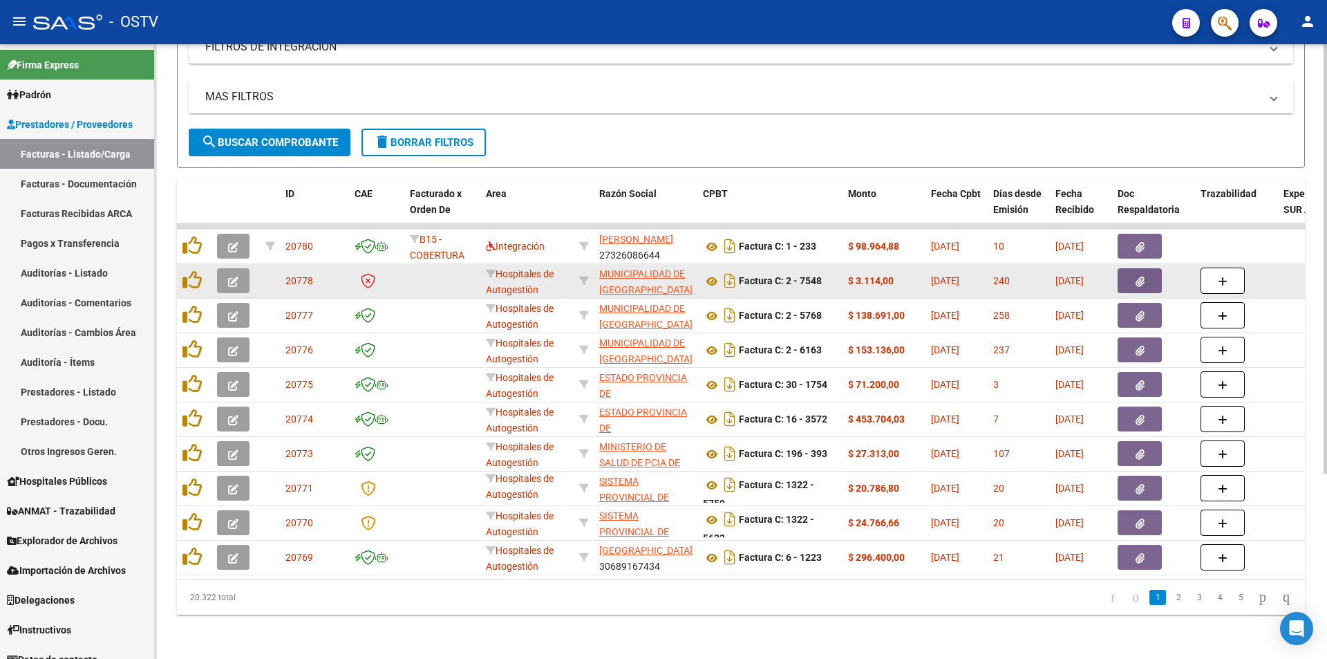
click at [238, 274] on span "button" at bounding box center [233, 280] width 10 height 12
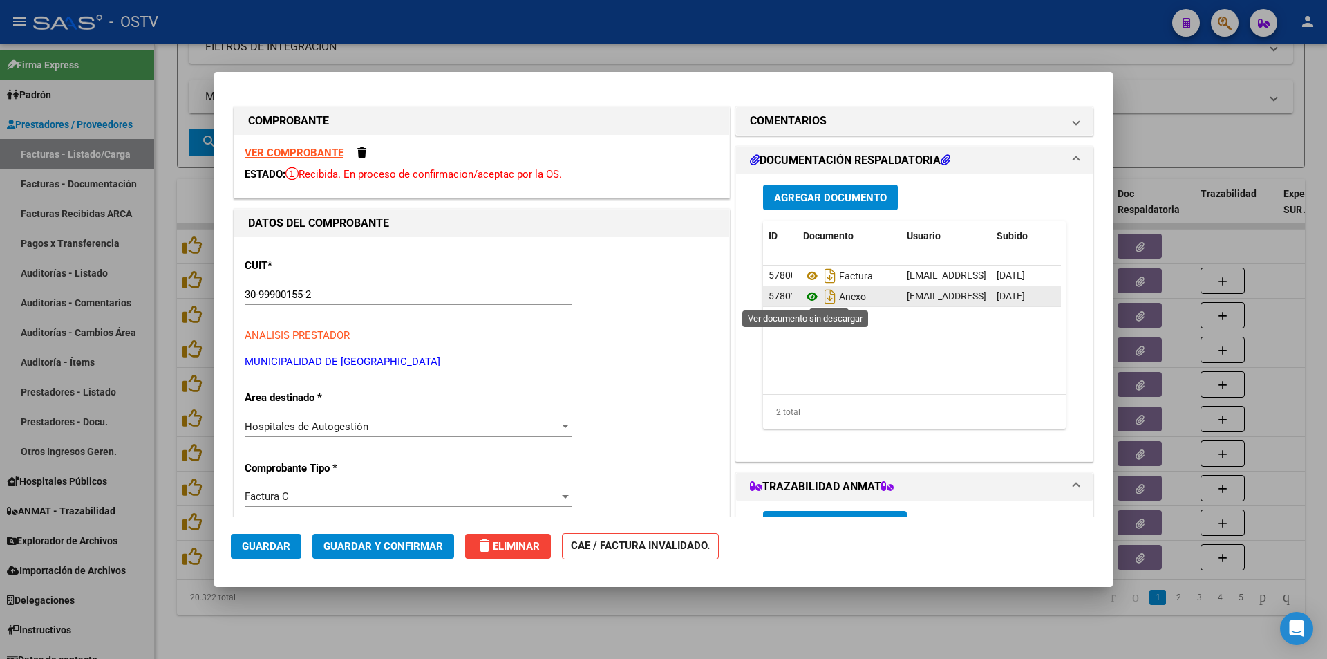
click at [809, 292] on icon at bounding box center [812, 296] width 18 height 17
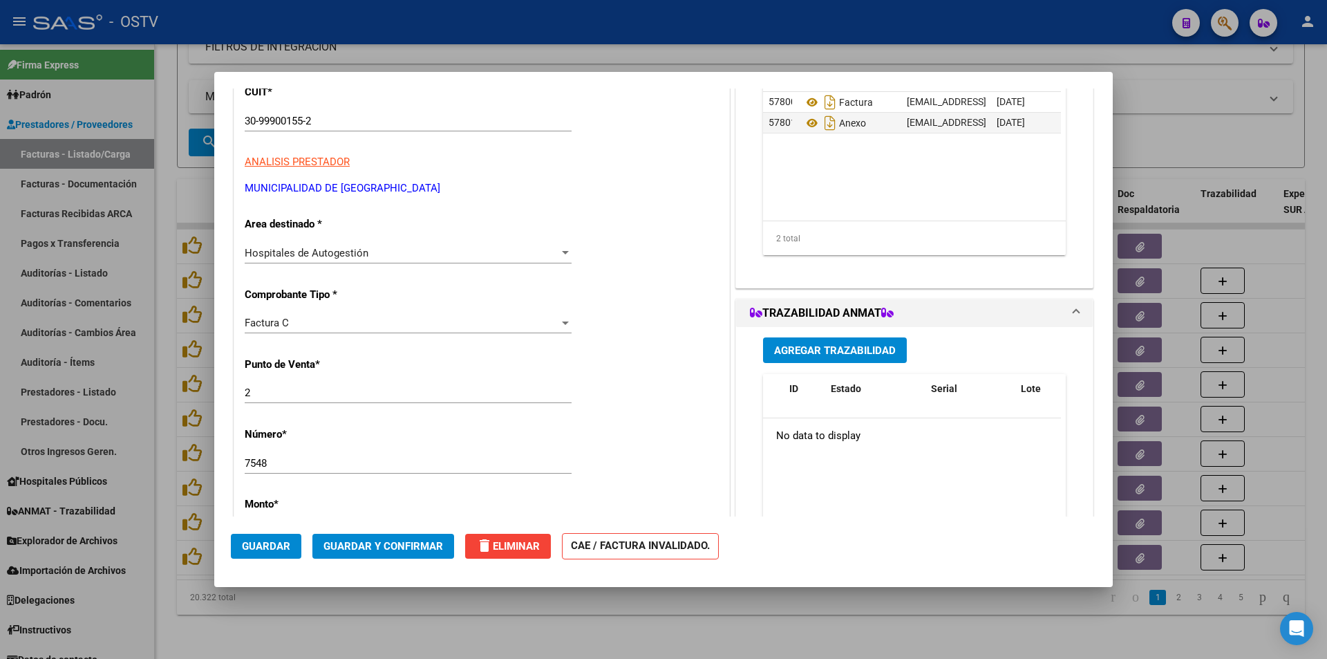
scroll to position [207, 0]
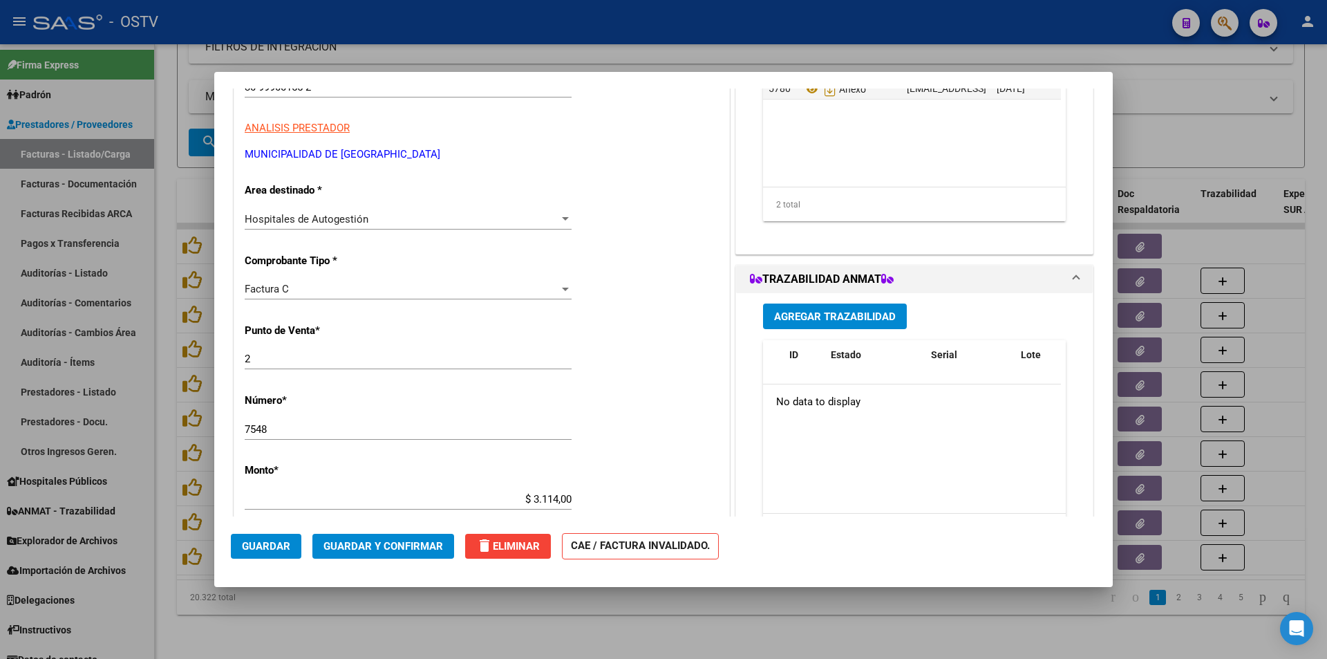
click at [162, 240] on div at bounding box center [663, 329] width 1327 height 659
type input "$ 0,00"
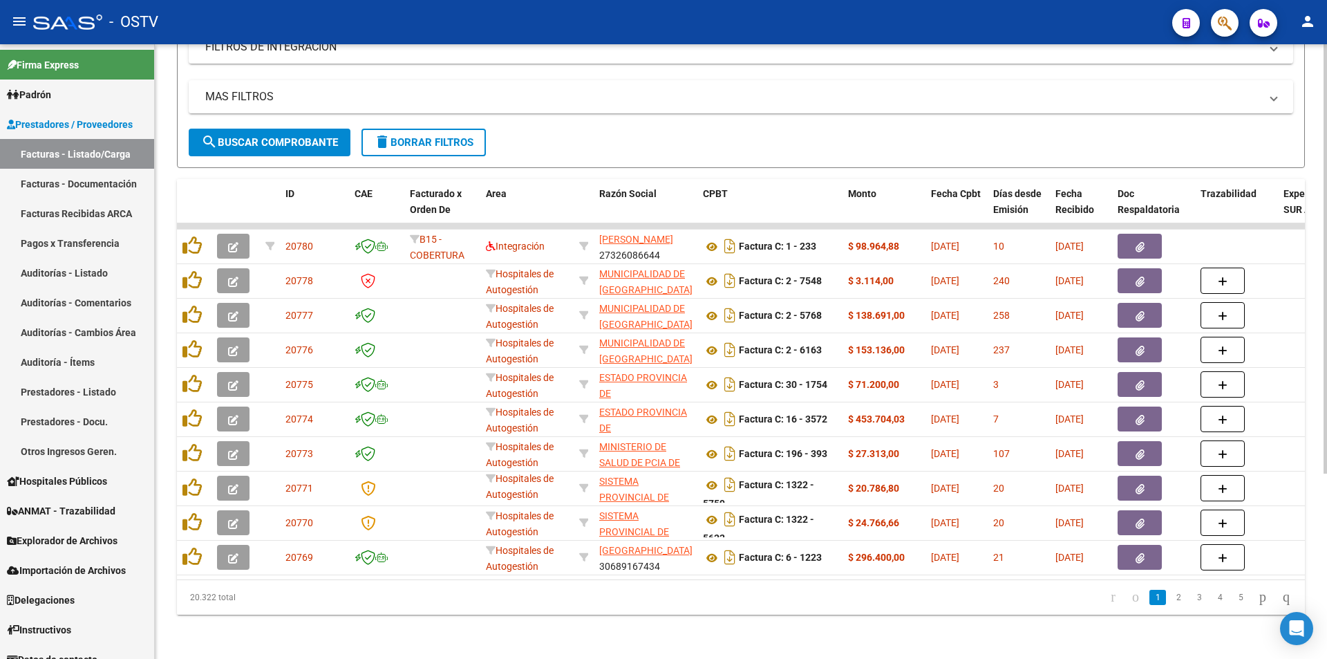
click at [268, 137] on span "search Buscar Comprobante" at bounding box center [269, 142] width 137 height 12
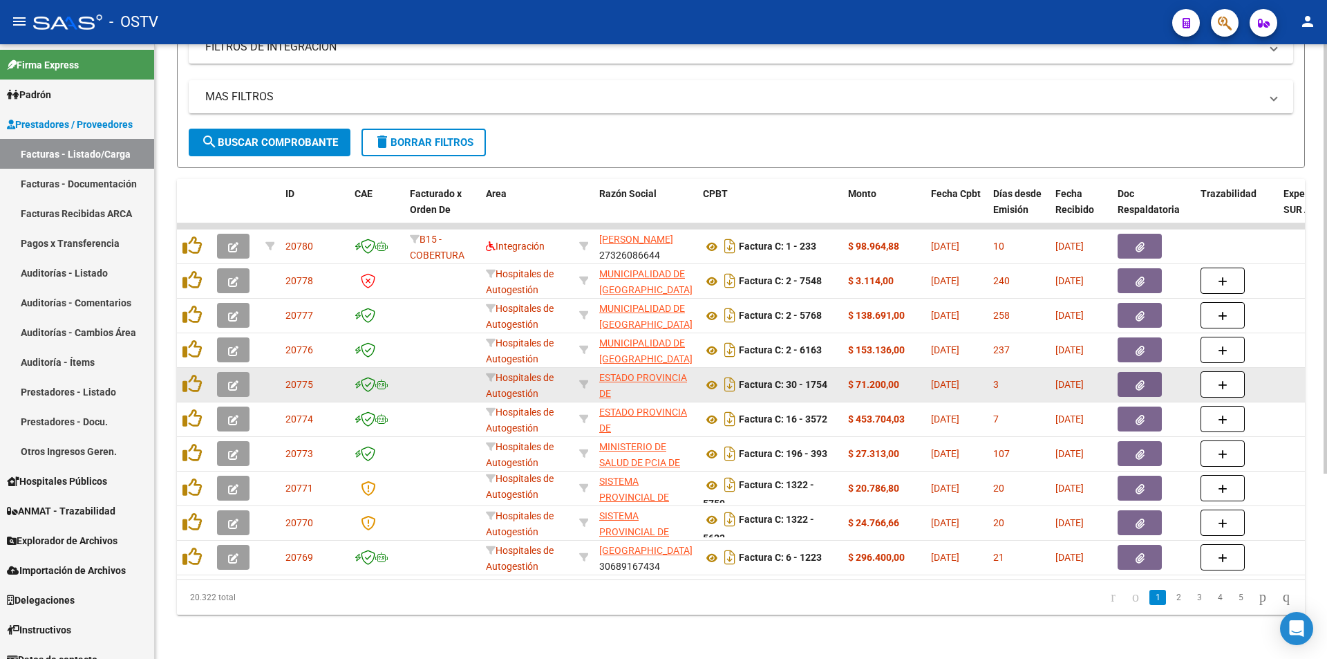
click at [218, 374] on button "button" at bounding box center [233, 384] width 32 height 25
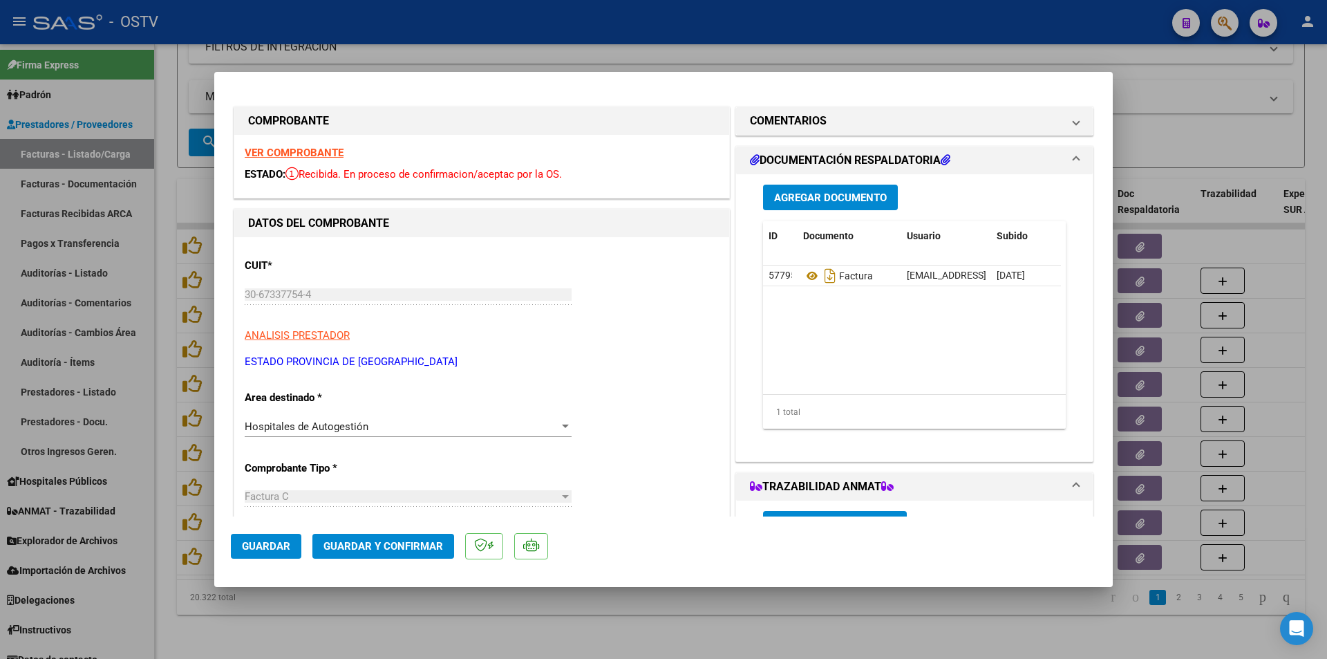
click at [159, 233] on div at bounding box center [663, 329] width 1327 height 659
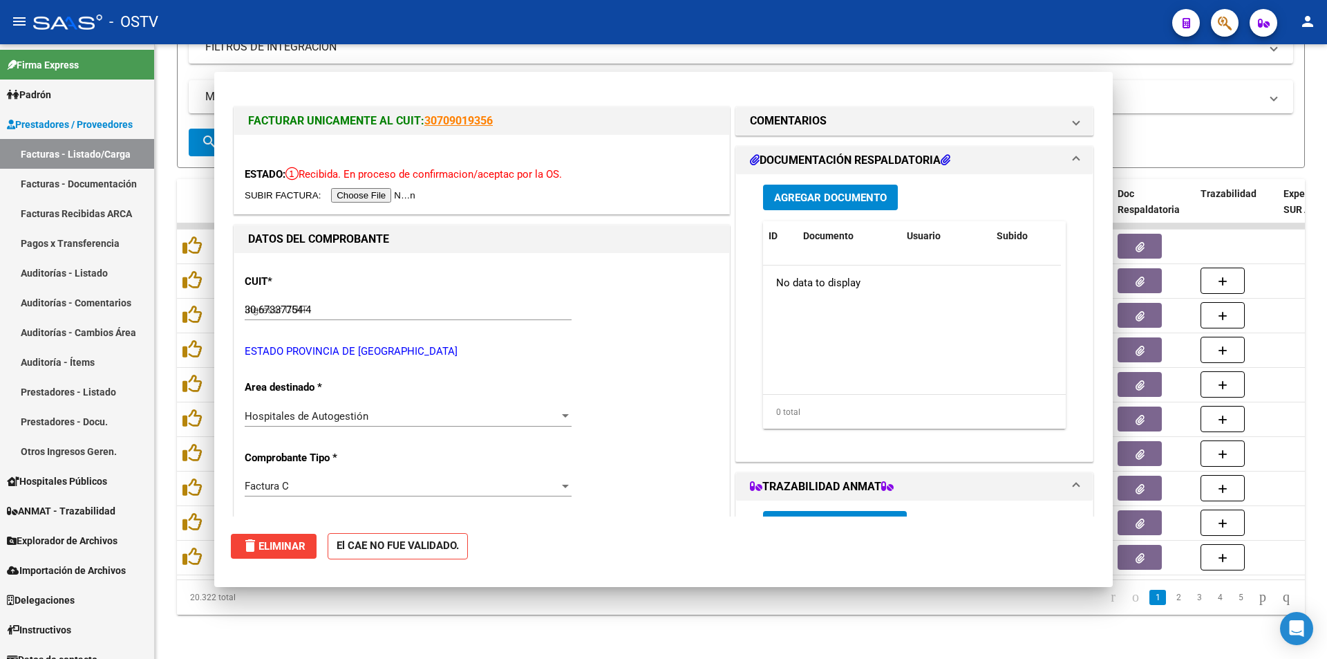
type input "$ 0,00"
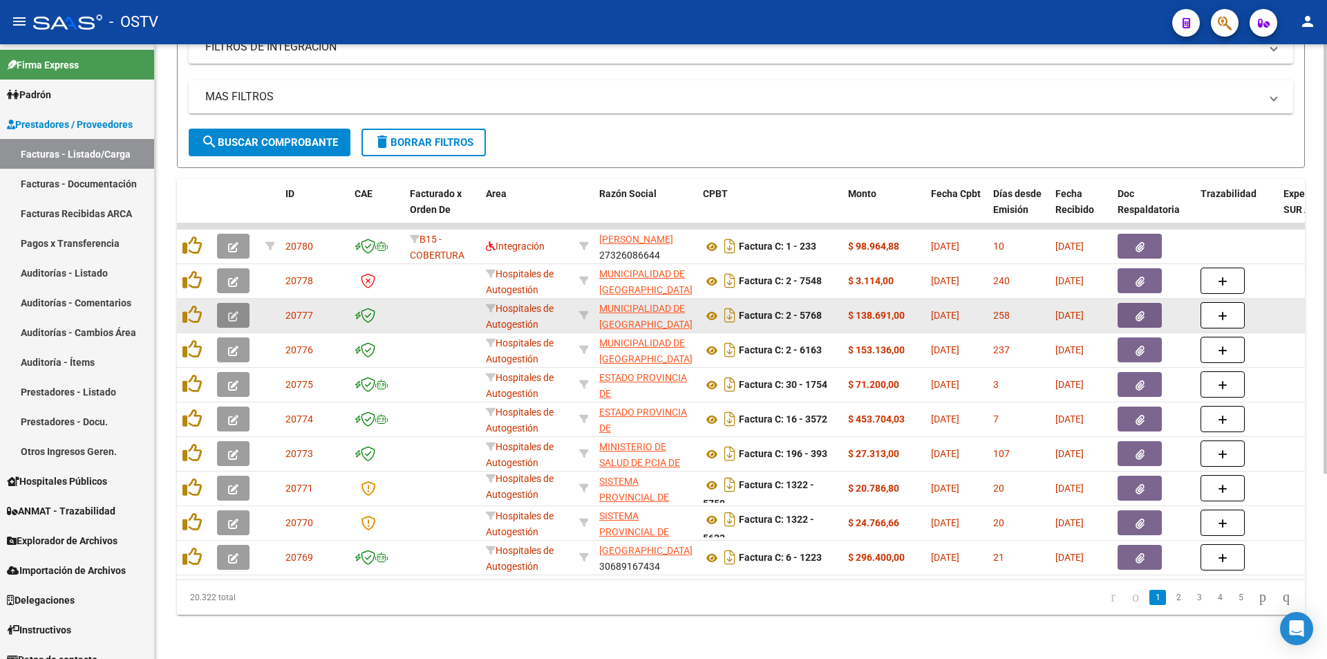
click at [232, 311] on icon "button" at bounding box center [233, 316] width 10 height 10
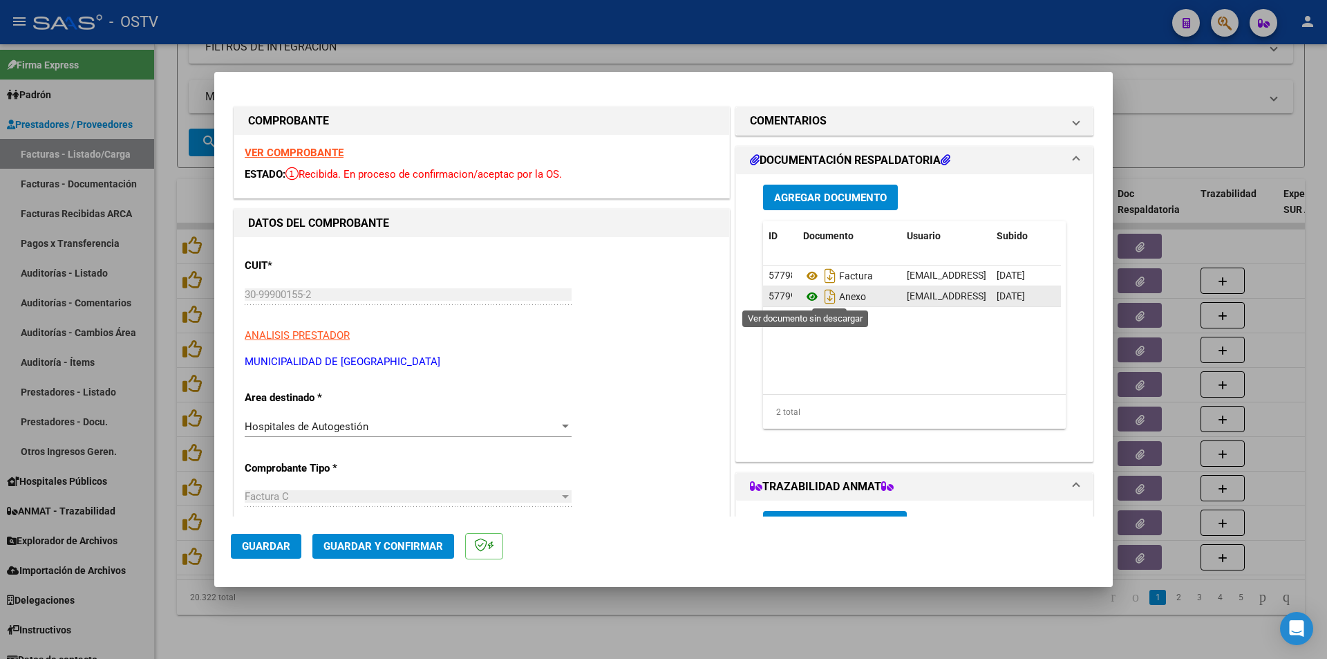
click at [803, 297] on icon at bounding box center [812, 296] width 18 height 17
drag, startPoint x: 165, startPoint y: 200, endPoint x: 458, endPoint y: 460, distance: 391.3
click at [165, 199] on div at bounding box center [663, 329] width 1327 height 659
type input "$ 0,00"
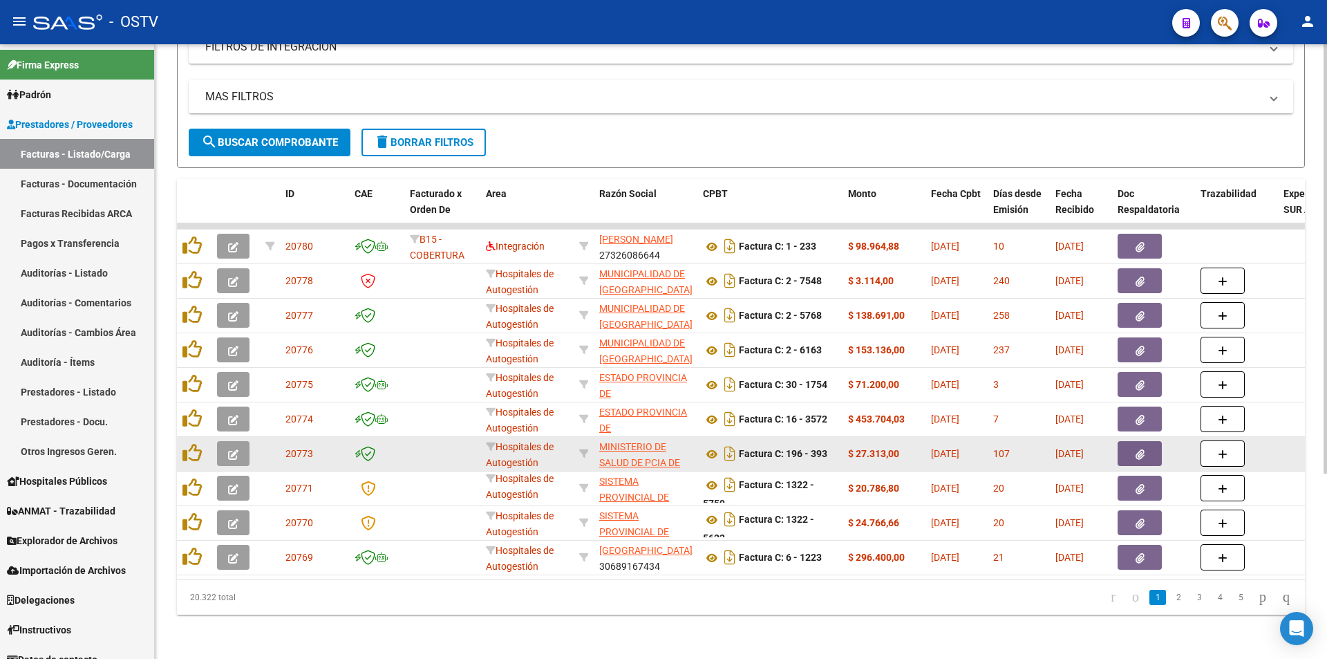
click at [238, 441] on button "button" at bounding box center [233, 453] width 32 height 25
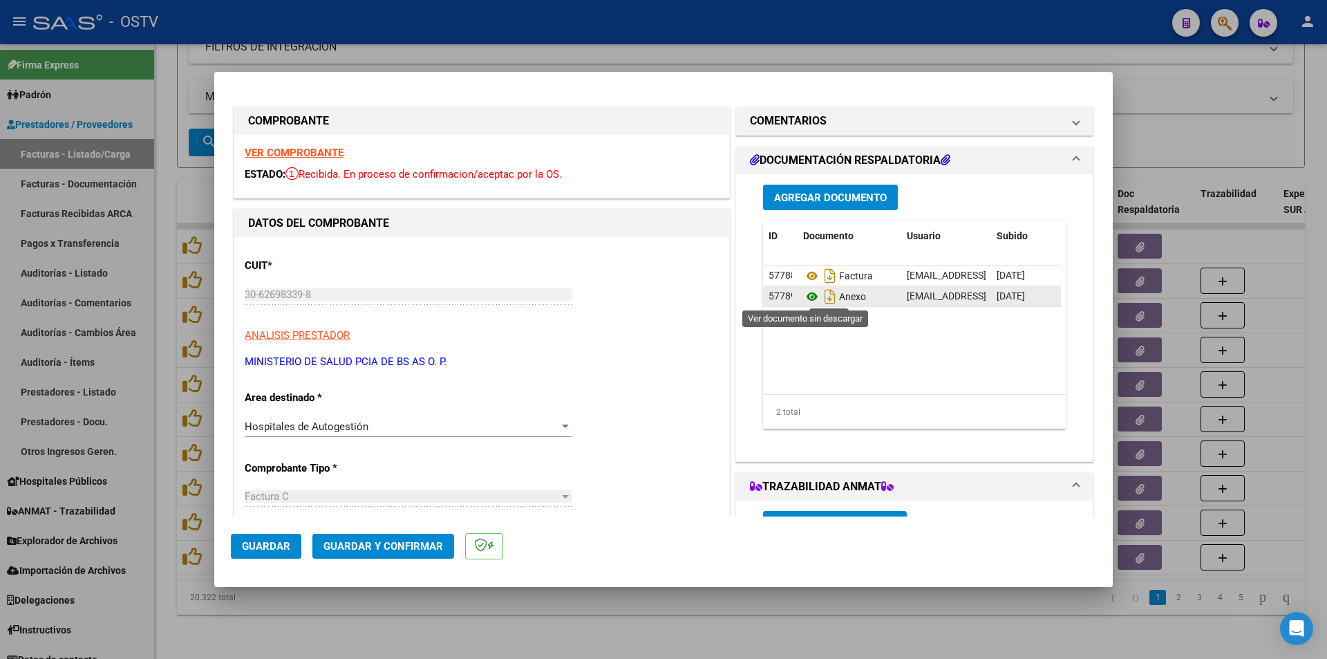
click at [808, 297] on icon at bounding box center [812, 296] width 18 height 17
click at [160, 180] on div at bounding box center [663, 329] width 1327 height 659
type input "$ 0,00"
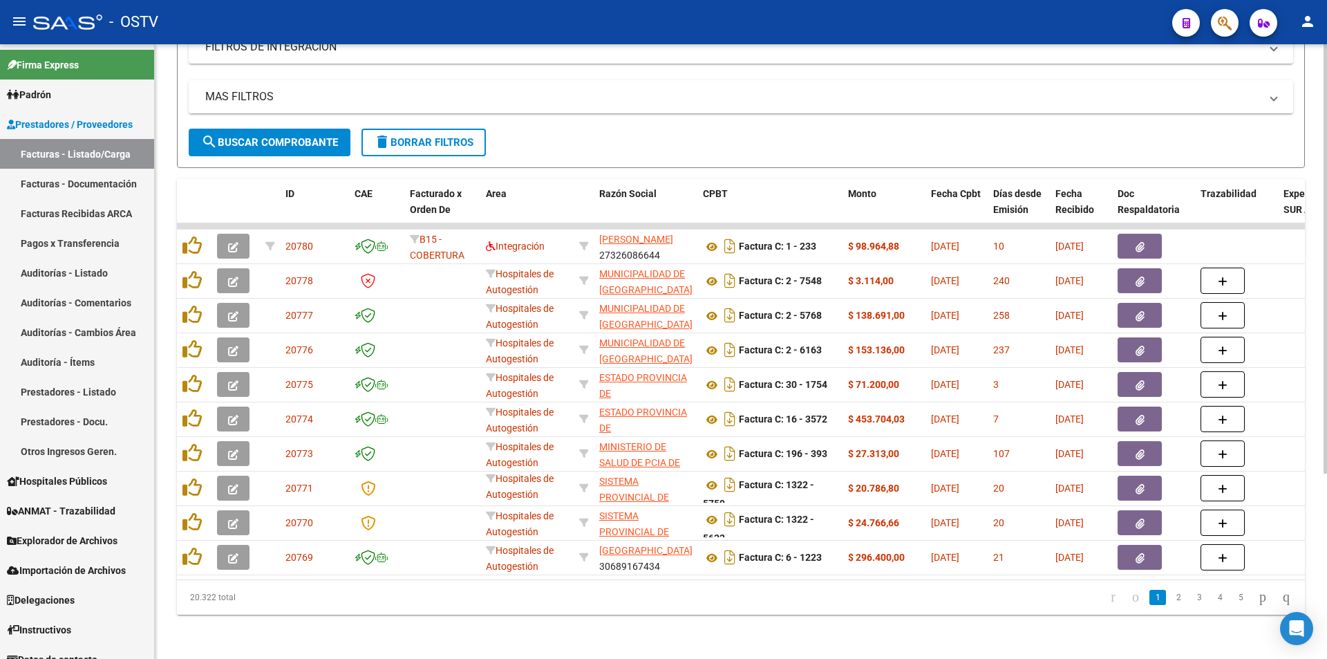
click at [265, 136] on span "search Buscar Comprobante" at bounding box center [269, 142] width 137 height 12
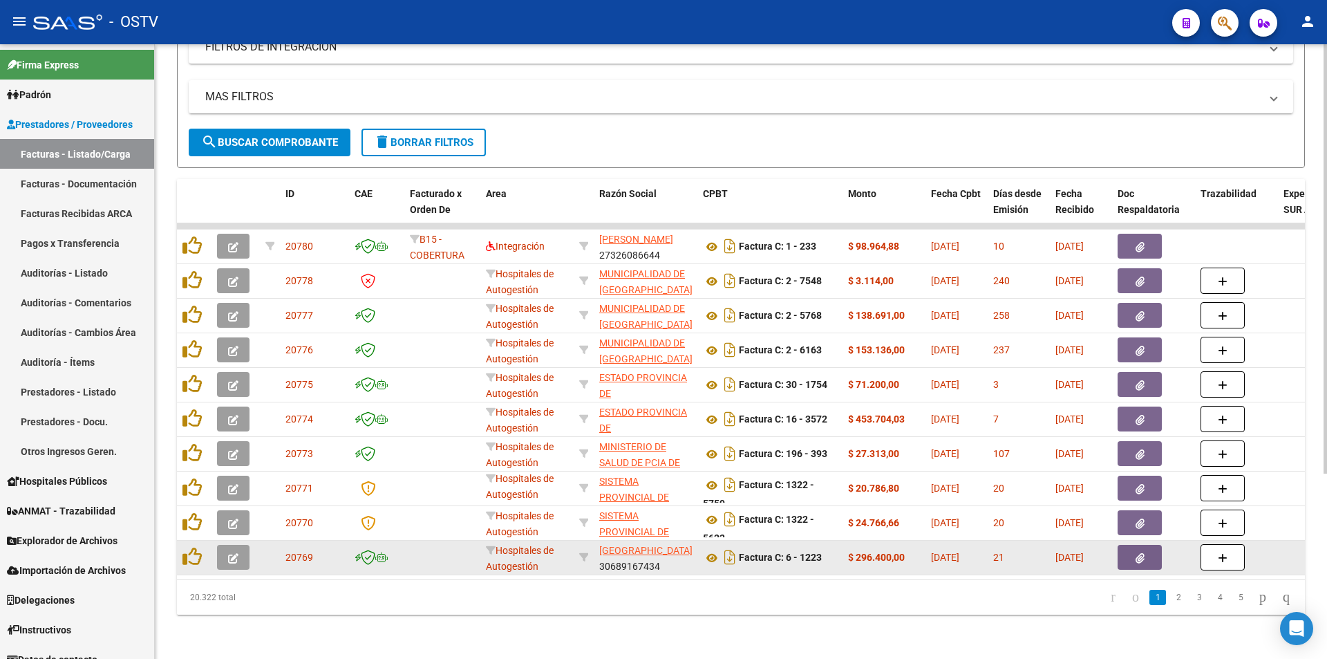
click at [232, 553] on icon "button" at bounding box center [233, 558] width 10 height 10
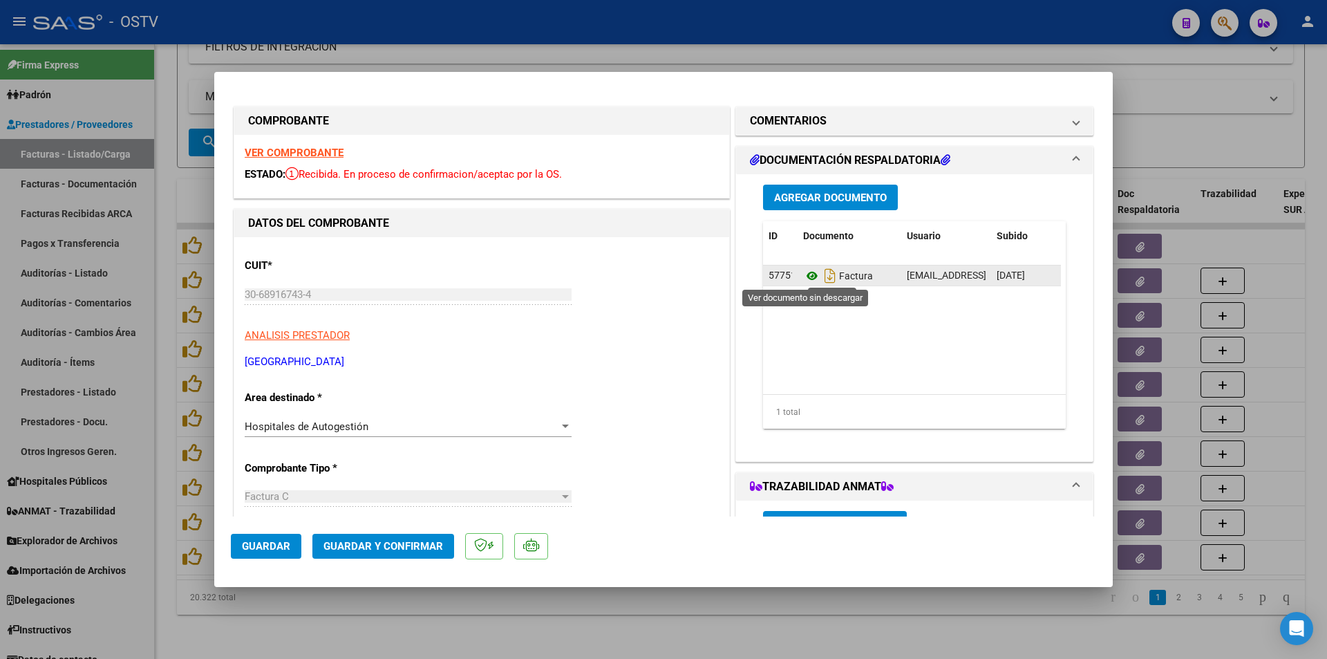
click at [806, 278] on icon at bounding box center [812, 276] width 18 height 17
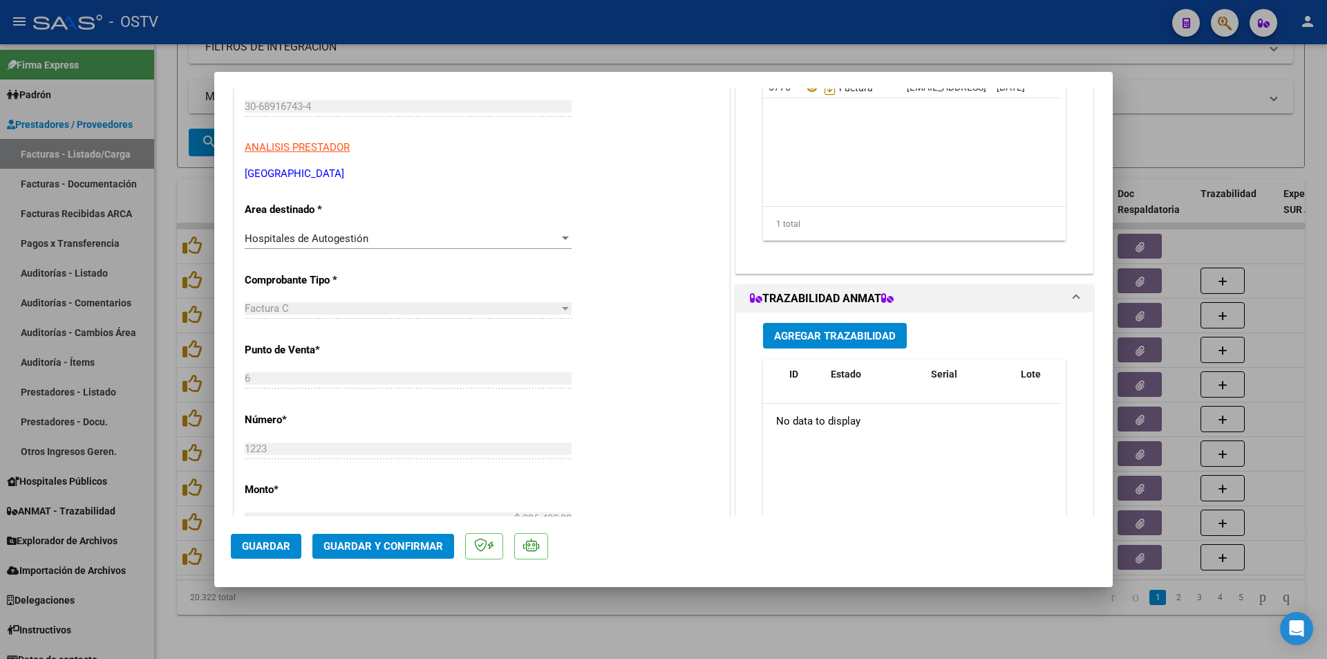
scroll to position [207, 0]
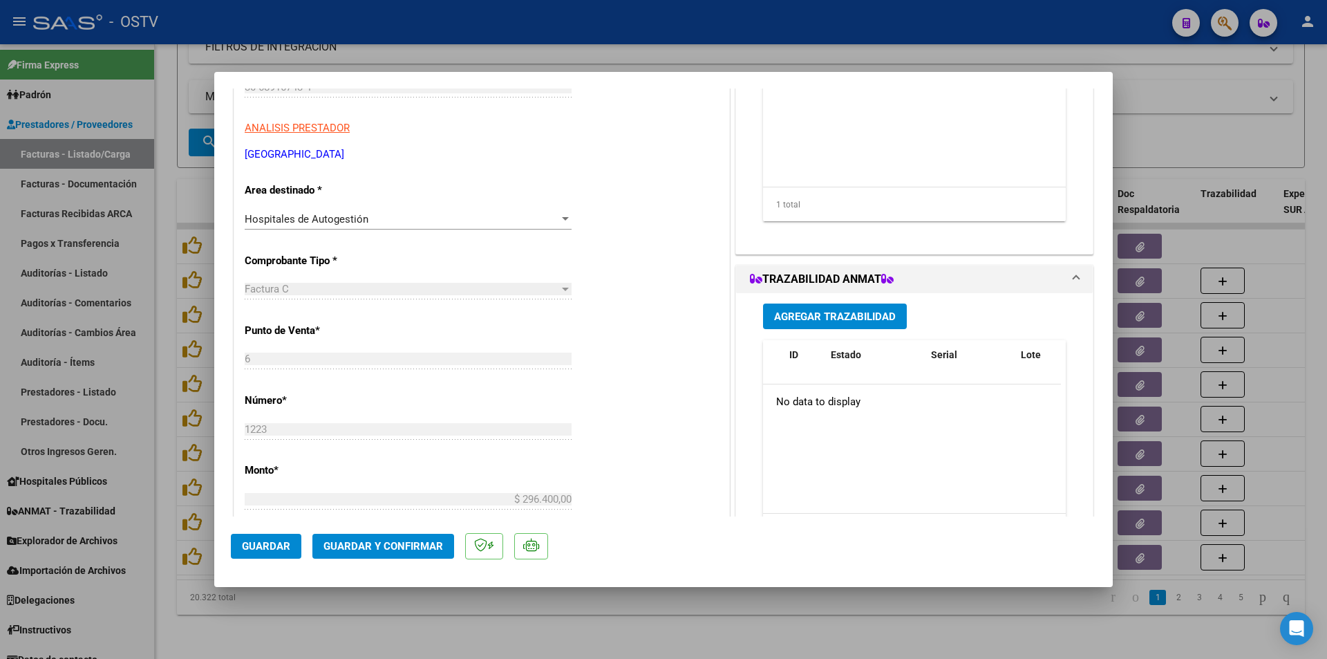
click at [166, 280] on div at bounding box center [663, 329] width 1327 height 659
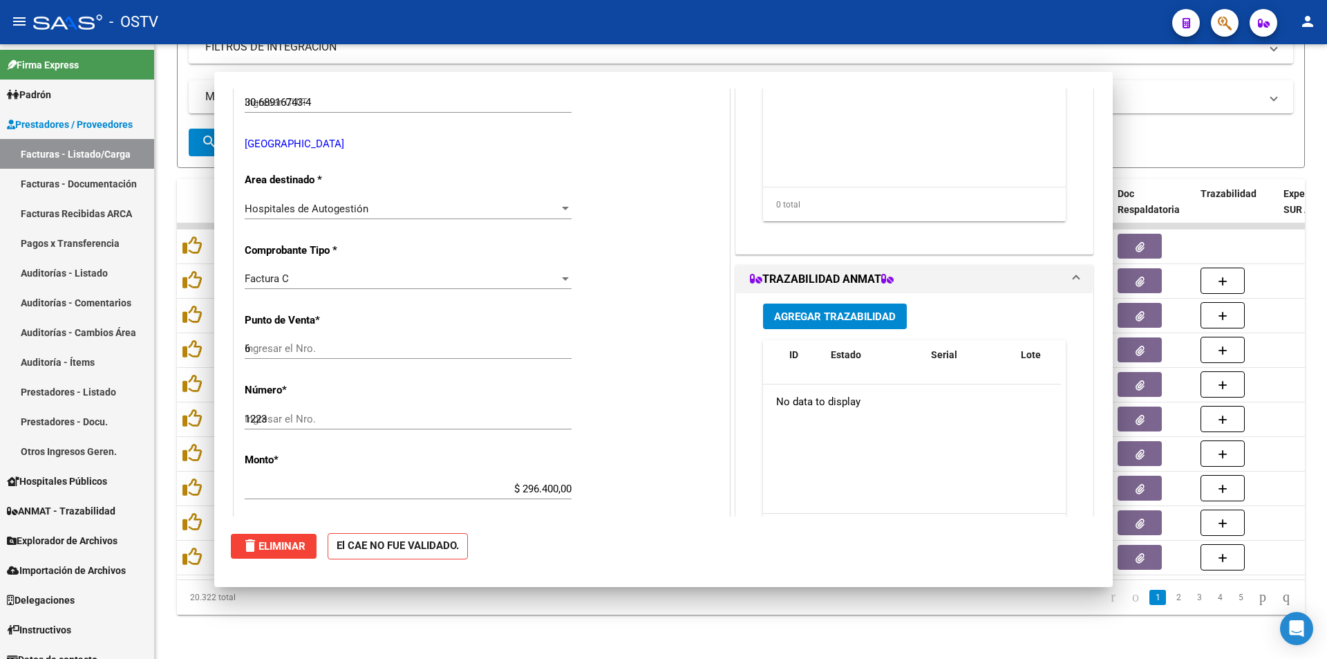
type input "$ 0,00"
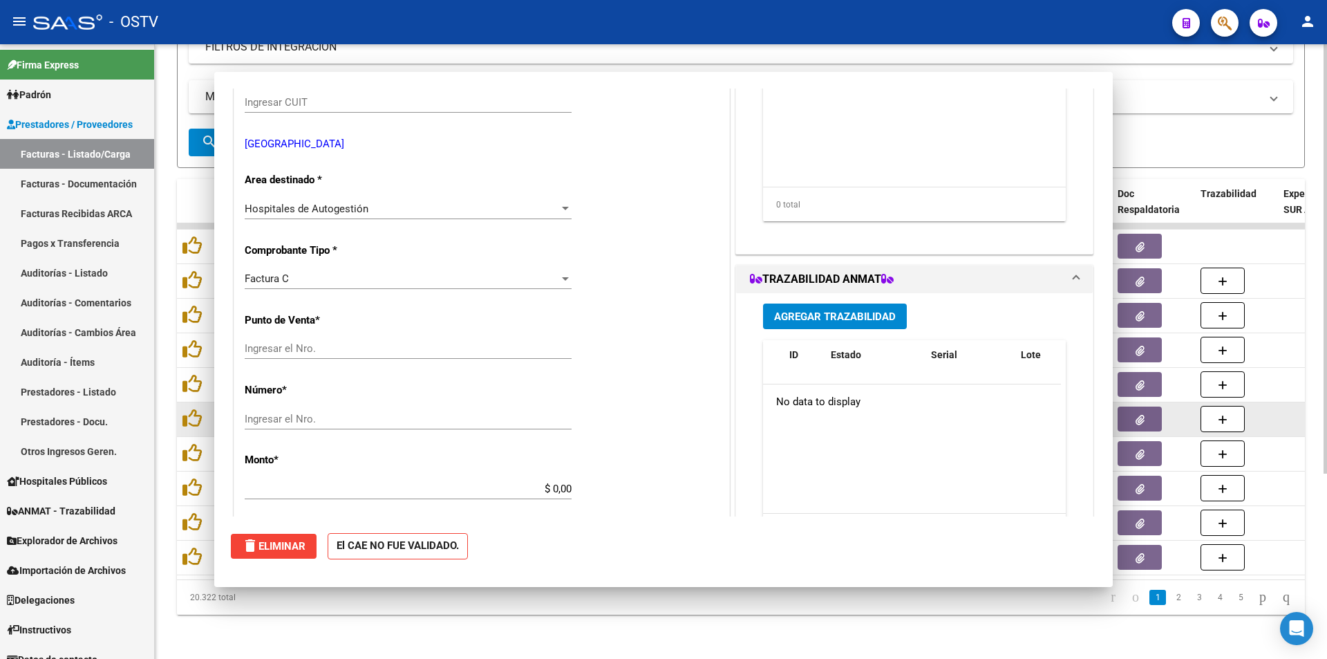
scroll to position [223, 0]
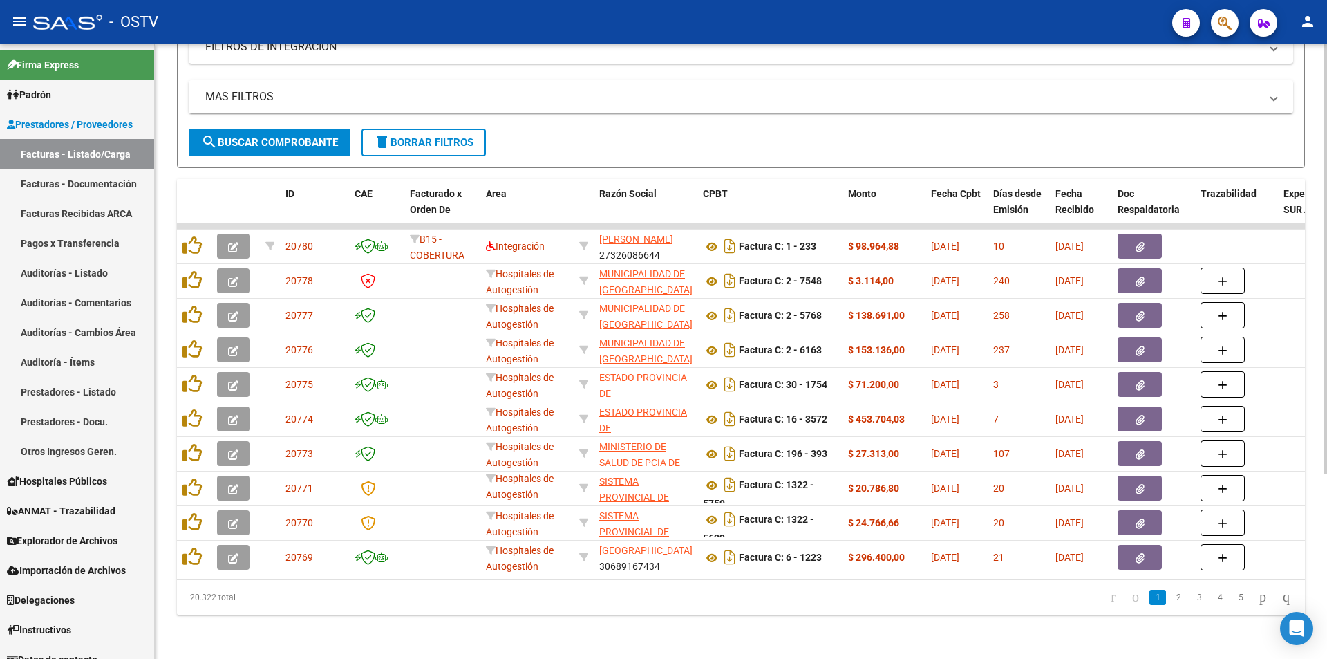
click at [274, 136] on span "search Buscar Comprobante" at bounding box center [269, 142] width 137 height 12
click at [279, 136] on span "search Buscar Comprobante" at bounding box center [269, 142] width 137 height 12
click at [272, 139] on button "search Buscar Comprobante" at bounding box center [270, 143] width 162 height 28
click at [66, 237] on link "Pagos x Transferencia" at bounding box center [77, 243] width 154 height 30
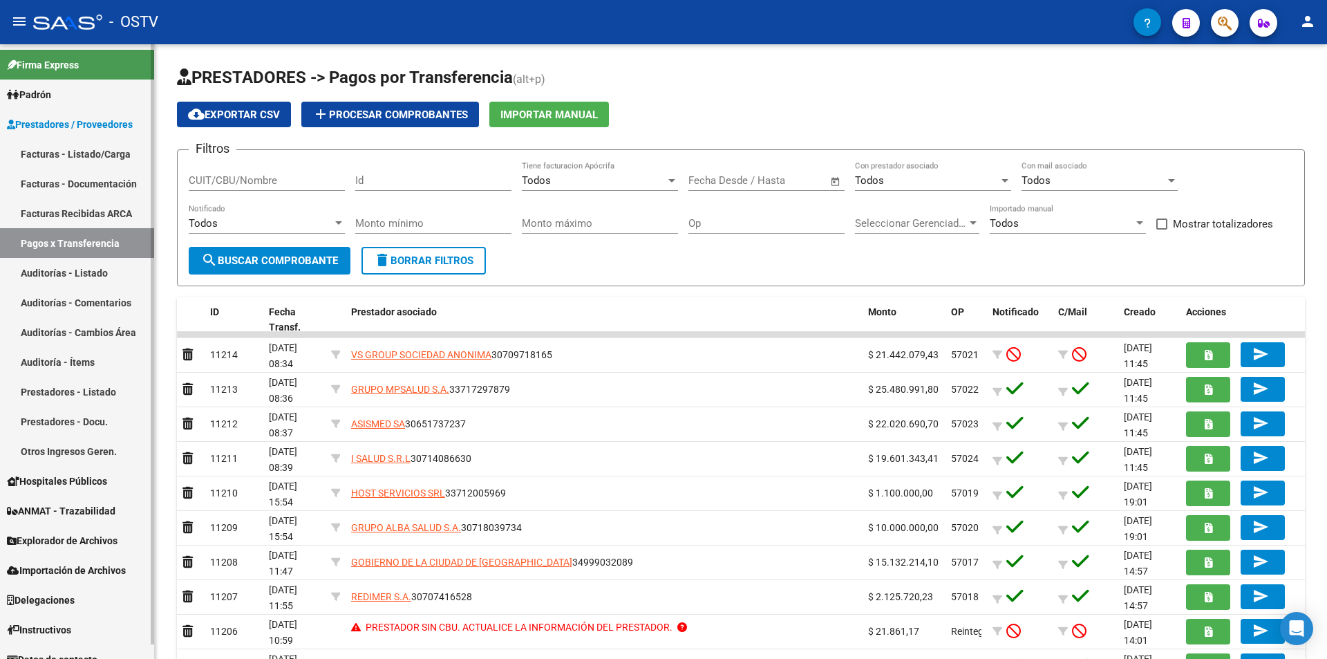
click at [94, 151] on link "Facturas - Listado/Carga" at bounding box center [77, 154] width 154 height 30
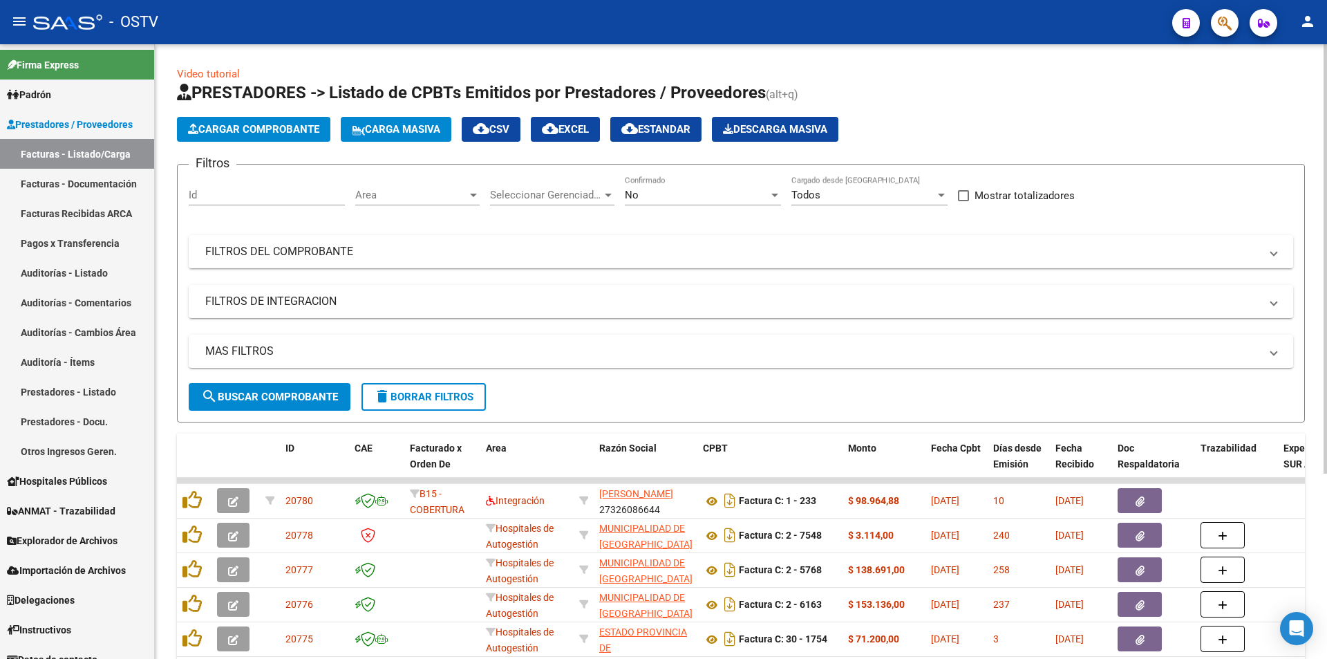
click at [704, 183] on div "No Confirmado" at bounding box center [703, 191] width 156 height 30
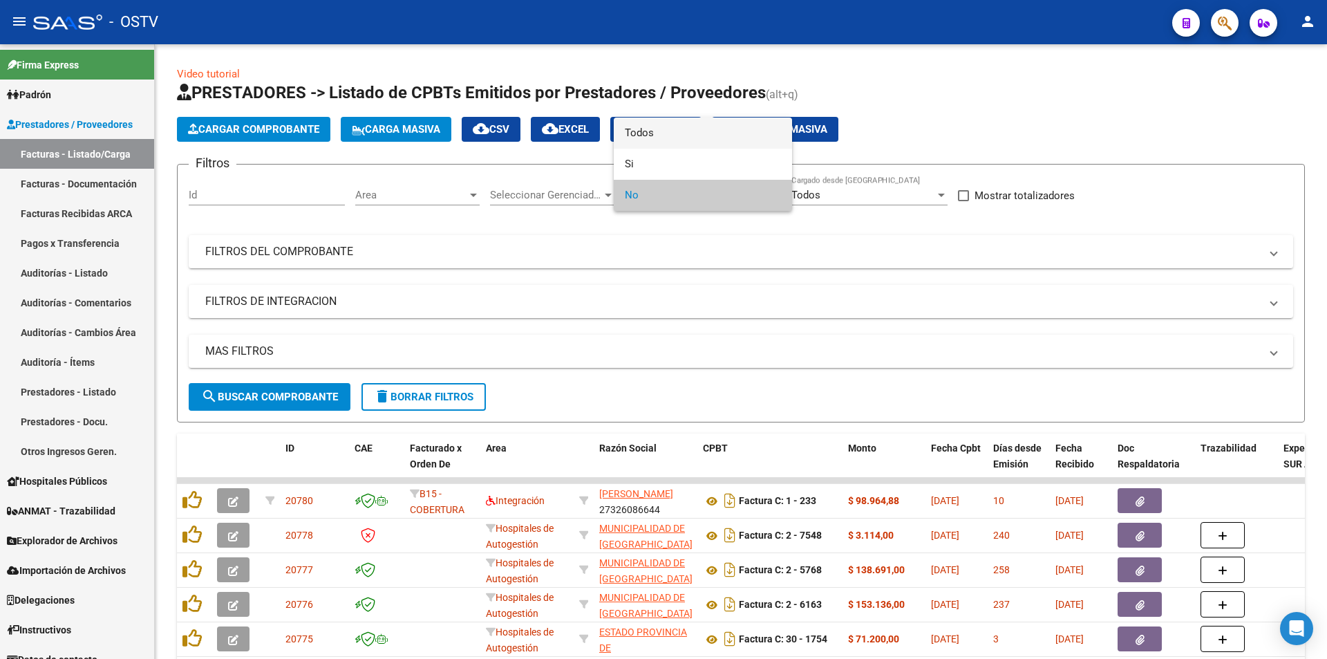
click at [686, 129] on span "Todos" at bounding box center [703, 133] width 156 height 31
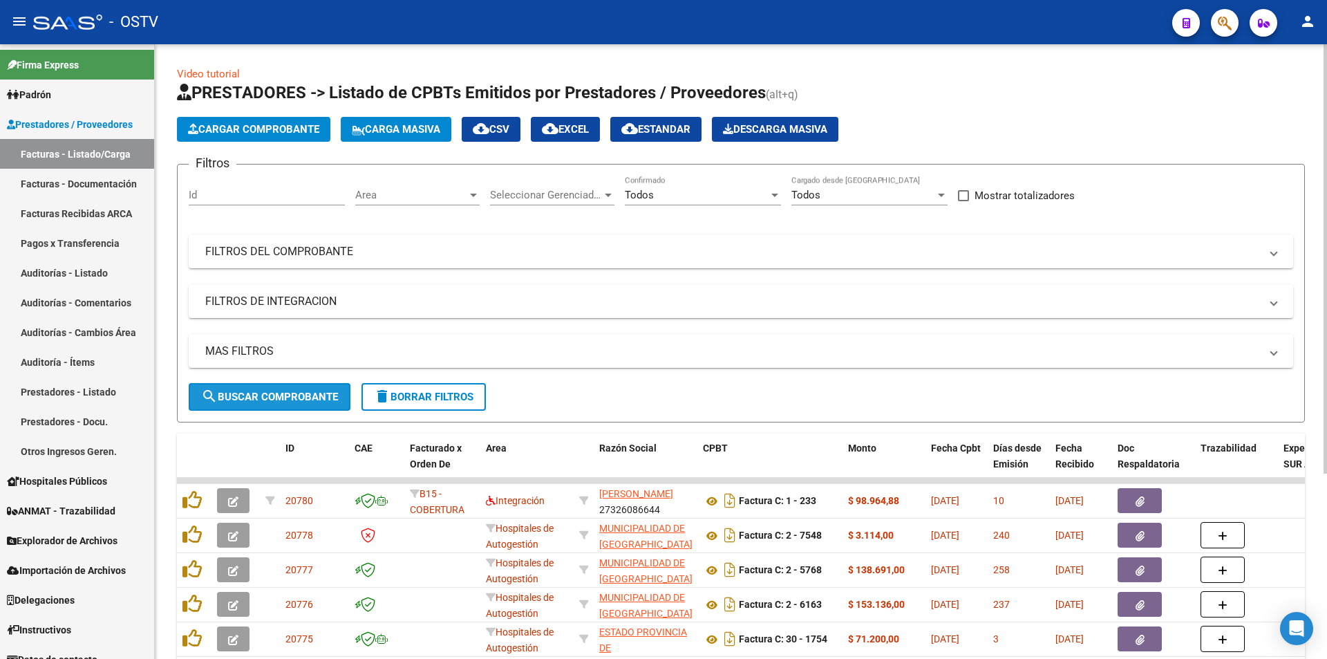
click at [277, 400] on span "search Buscar Comprobante" at bounding box center [269, 397] width 137 height 12
click at [270, 397] on span "search Buscar Comprobante" at bounding box center [269, 397] width 137 height 12
click at [279, 396] on span "search Buscar Comprobante" at bounding box center [269, 397] width 137 height 12
click at [271, 395] on span "search Buscar Comprobante" at bounding box center [269, 397] width 137 height 12
click at [279, 395] on span "search Buscar Comprobante" at bounding box center [269, 397] width 137 height 12
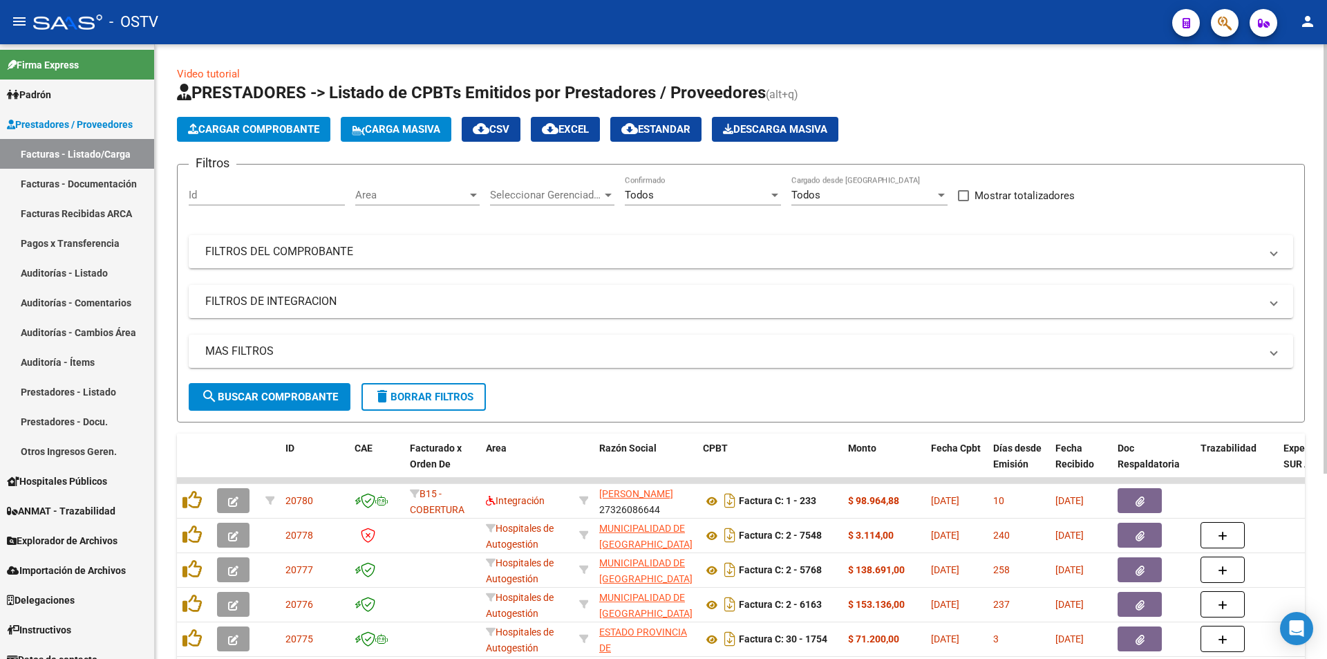
click at [274, 397] on span "search Buscar Comprobante" at bounding box center [269, 397] width 137 height 12
click at [231, 397] on span "search Buscar Comprobante" at bounding box center [269, 397] width 137 height 12
click at [269, 401] on span "search Buscar Comprobante" at bounding box center [269, 397] width 137 height 12
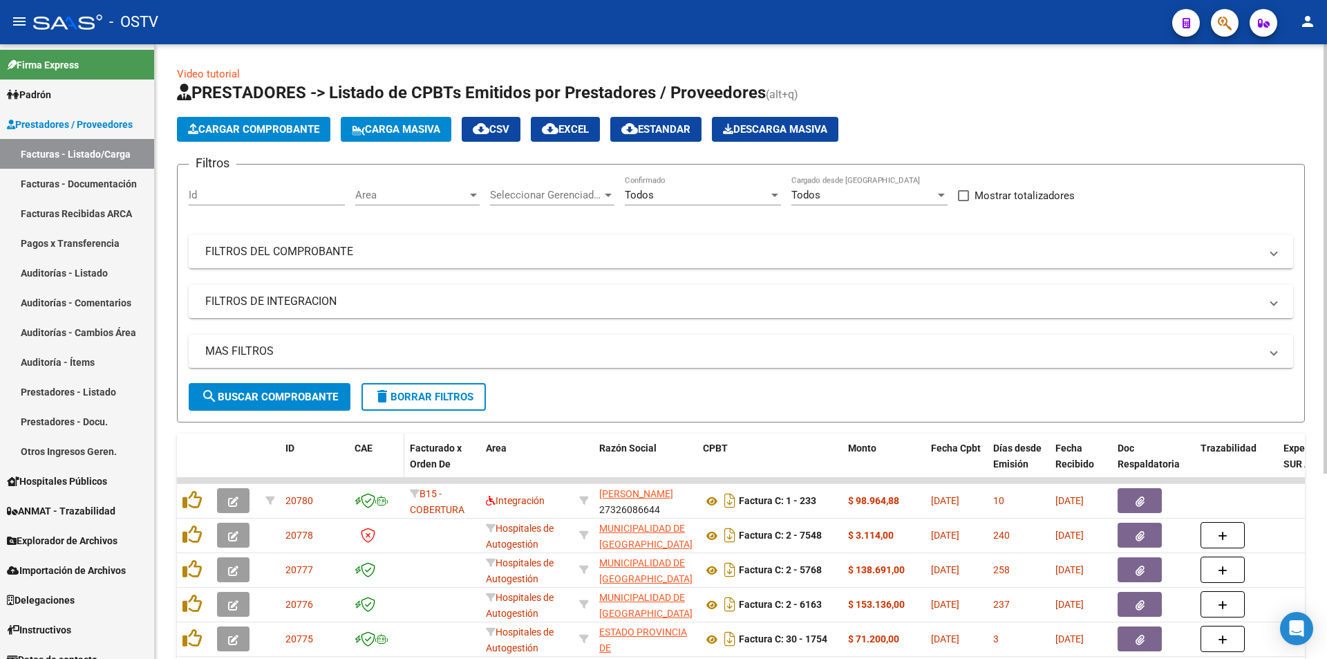
scroll to position [18, 0]
